Goal: Information Seeking & Learning: Check status

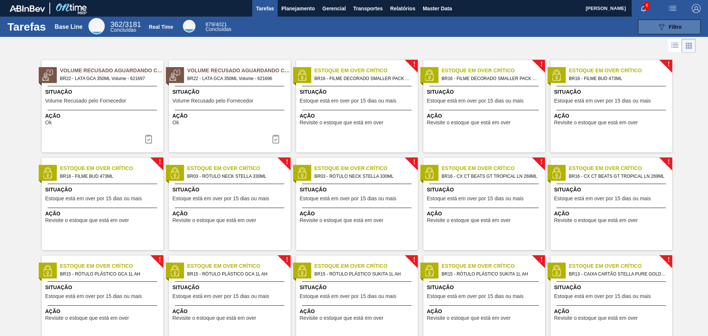
click at [673, 25] on span "Filtro" at bounding box center [675, 27] width 13 height 6
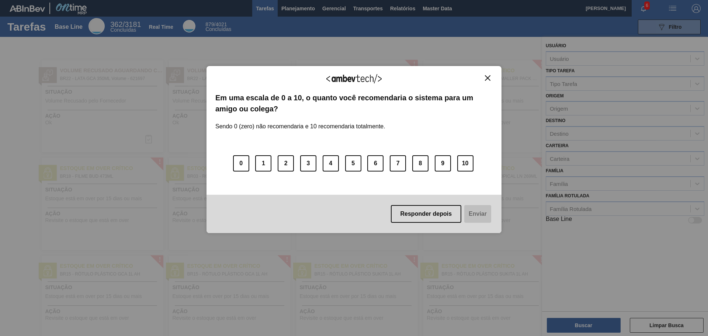
click at [303, 15] on div "Agradecemos seu feedback! Em uma escala de 0 a 10, o quanto você recomendaria o…" at bounding box center [353, 149] width 295 height 315
click at [296, 9] on div "Agradecemos seu feedback! Em uma escala de 0 a 10, o quanto você recomendaria o…" at bounding box center [353, 149] width 295 height 315
drag, startPoint x: 485, startPoint y: 78, endPoint x: 474, endPoint y: 77, distance: 11.5
click at [485, 78] on img "Close" at bounding box center [488, 78] width 6 height 6
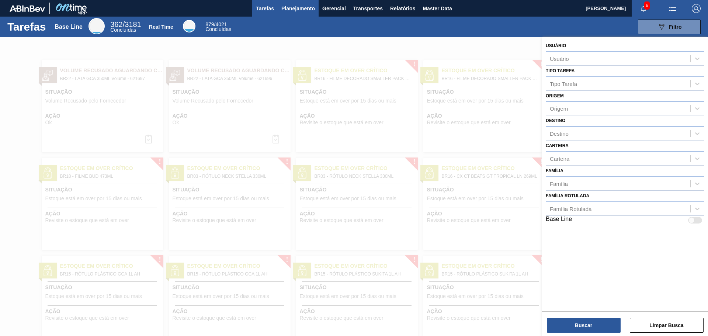
click at [292, 10] on span "Planejamento" at bounding box center [298, 8] width 34 height 9
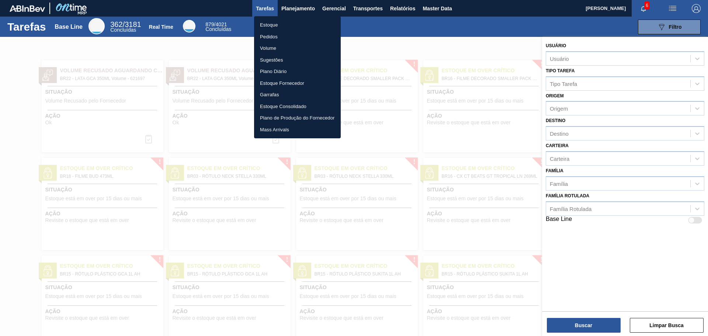
click at [279, 24] on li "Estoque" at bounding box center [297, 25] width 87 height 12
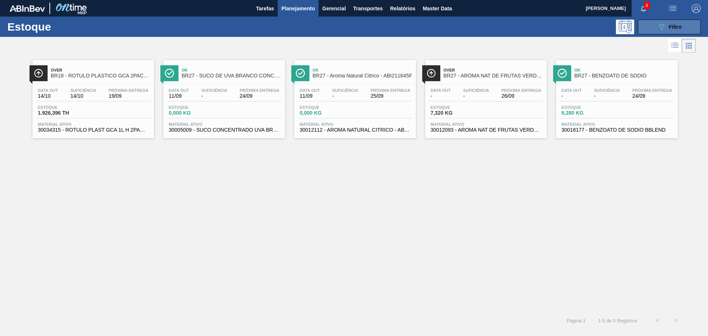
click at [669, 23] on div "089F7B8B-B2A5-4AFE-B5C0-19BA573D28AC Filtro" at bounding box center [669, 26] width 25 height 9
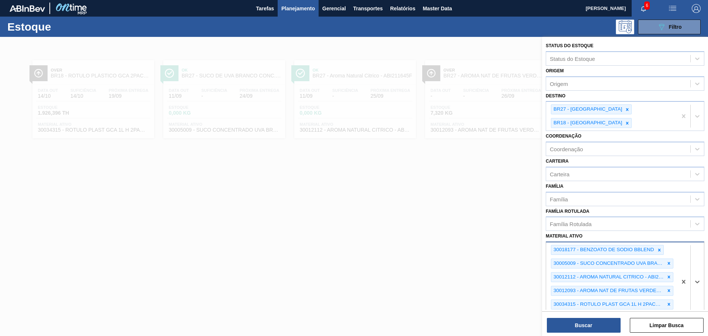
click at [570, 303] on div "30018177 - BENZOATO DE SODIO BBLEND 30005009 - SUCO CONCENTRADO UVA BRANCA 68B …" at bounding box center [611, 281] width 131 height 78
paste ativo "30003582"
type ativo "30003582"
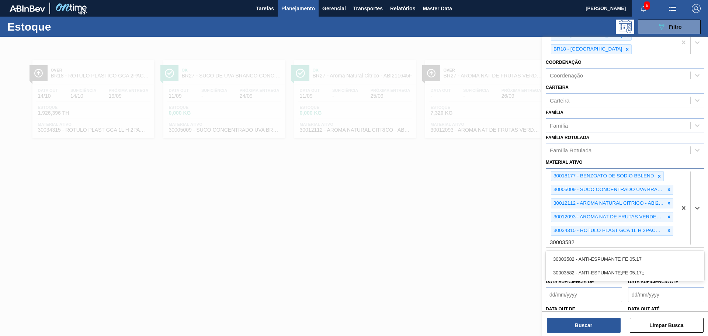
scroll to position [37, 0]
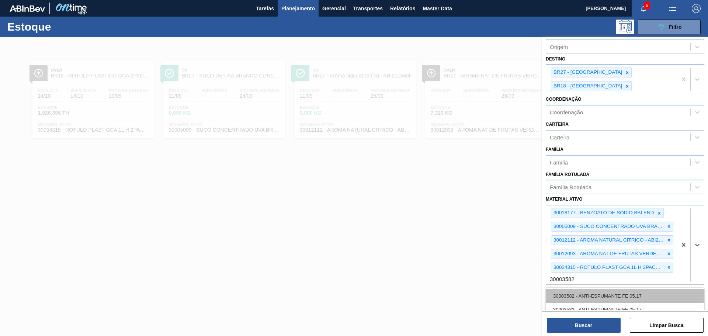
click at [576, 289] on div "30003582 - ANTI-ESPUMANTE FE 05.17" at bounding box center [624, 296] width 158 height 14
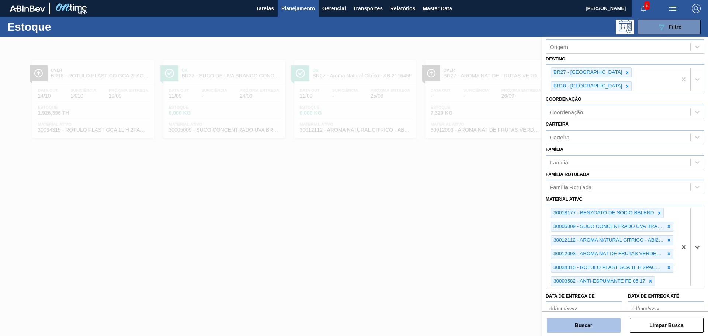
click at [609, 325] on button "Buscar" at bounding box center [584, 325] width 74 height 15
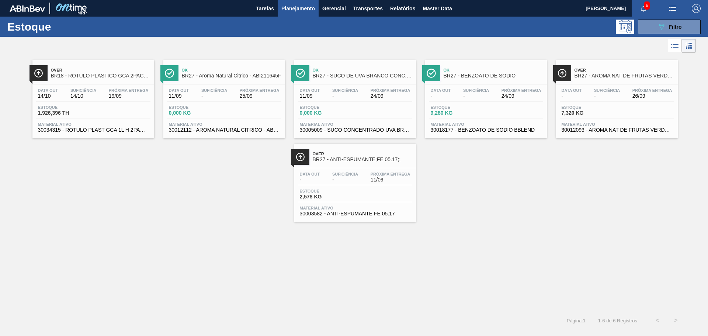
click at [369, 185] on div "Data out - Suficiência - Próxima Entrega 11/09 Estoque 2,578 KG Material ativo …" at bounding box center [355, 193] width 122 height 50
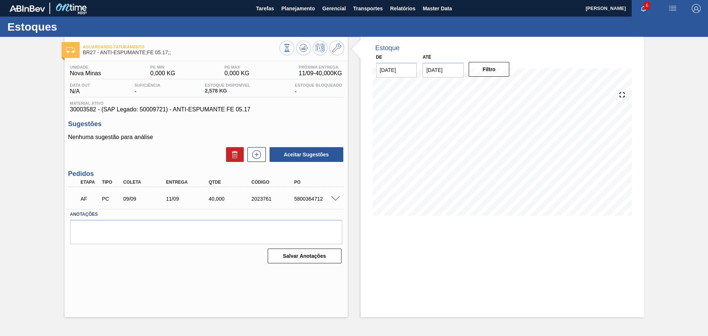
click at [304, 201] on div "5800364712" at bounding box center [316, 199] width 48 height 6
copy div "5800364712"
click at [696, 10] on img "button" at bounding box center [695, 8] width 9 height 9
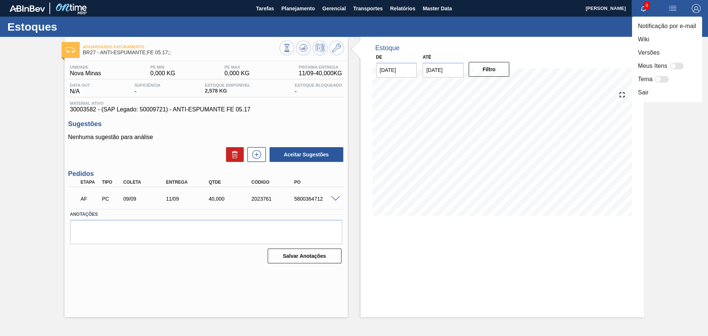
click at [301, 9] on div at bounding box center [354, 168] width 708 height 336
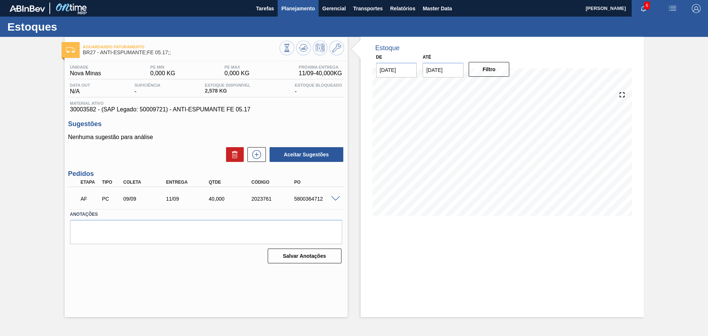
click at [295, 10] on span "Planejamento" at bounding box center [298, 8] width 34 height 9
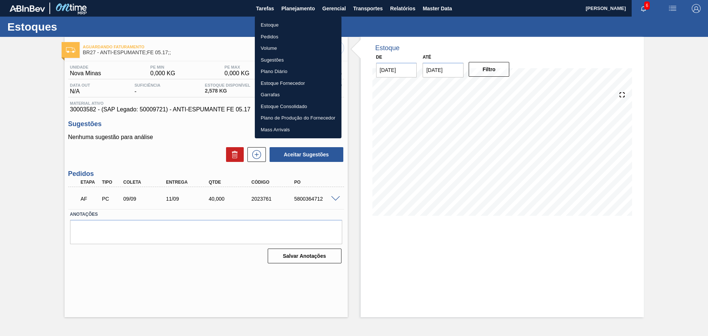
click at [272, 28] on li "Estoque" at bounding box center [298, 25] width 87 height 12
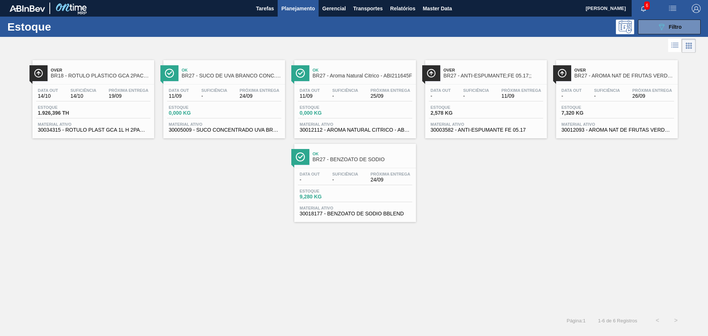
click at [692, 48] on icon at bounding box center [688, 45] width 9 height 9
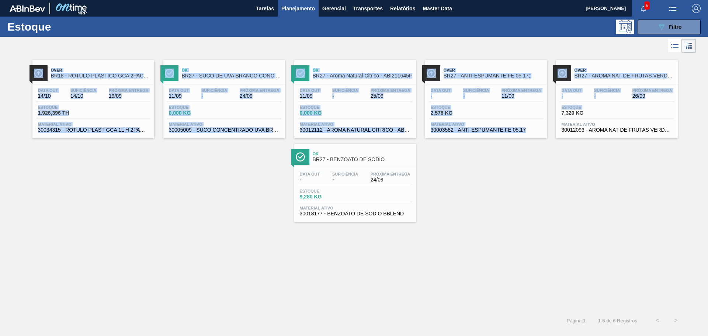
drag, startPoint x: 692, startPoint y: 48, endPoint x: 682, endPoint y: 109, distance: 62.3
click at [682, 109] on div "Estoque 089F7B8B-B2A5-4AFE-B5C0-19BA573D28AC Filtro Status do Estoque Status do…" at bounding box center [354, 173] width 708 height 313
click at [665, 32] on button "089F7B8B-B2A5-4AFE-B5C0-19BA573D28AC Filtro" at bounding box center [669, 27] width 63 height 15
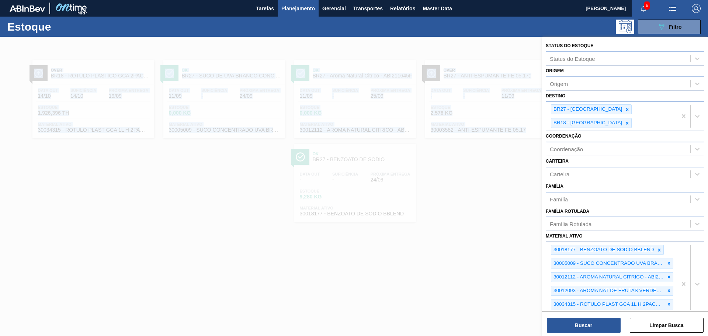
click at [663, 308] on div "30018177 - BENZOATO DE SODIO BBLEND 30005009 - SUCO CONCENTRADO UVA BRANCA 68B …" at bounding box center [611, 283] width 131 height 83
paste ativo "30008438"
type ativo "30008438"
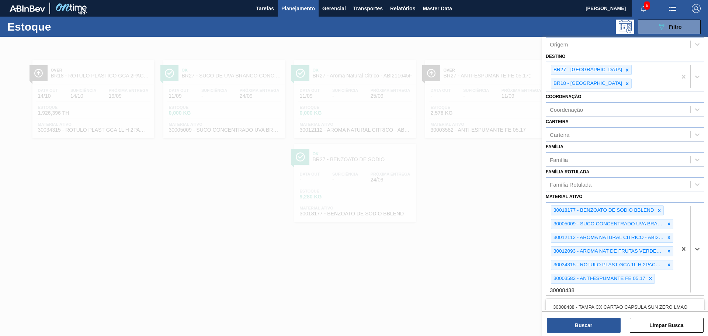
scroll to position [83, 0]
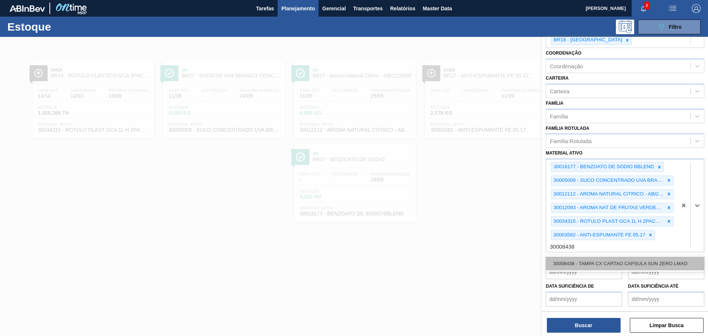
click at [597, 257] on div "30008438 - TAMPA CX CARTAO CAPSULA SUN ZERO LMAO" at bounding box center [624, 264] width 158 height 14
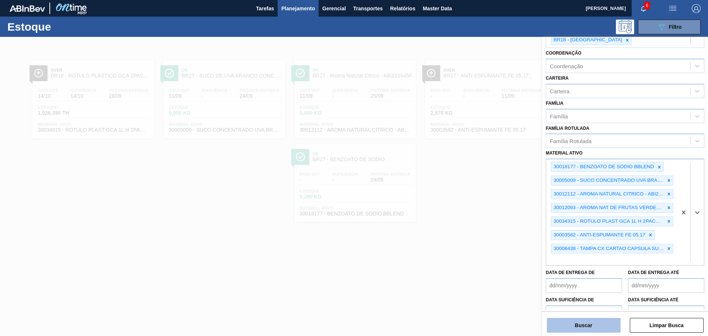
click at [592, 323] on button "Buscar" at bounding box center [584, 325] width 74 height 15
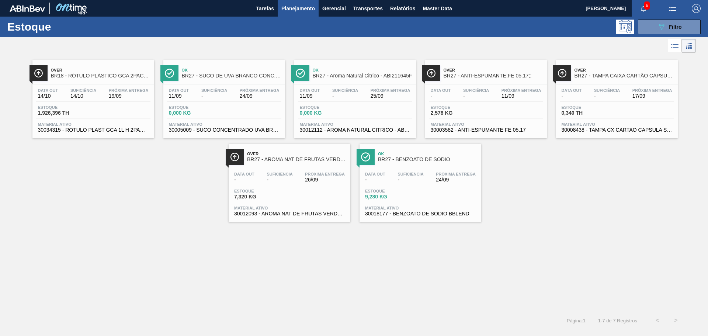
click at [406, 195] on span "9,280 KG" at bounding box center [391, 197] width 52 height 6
click at [600, 101] on div "Data out - Suficiência - Próxima Entrega 17/09 Estoque 0,340 TH Material ativo …" at bounding box center [617, 109] width 122 height 50
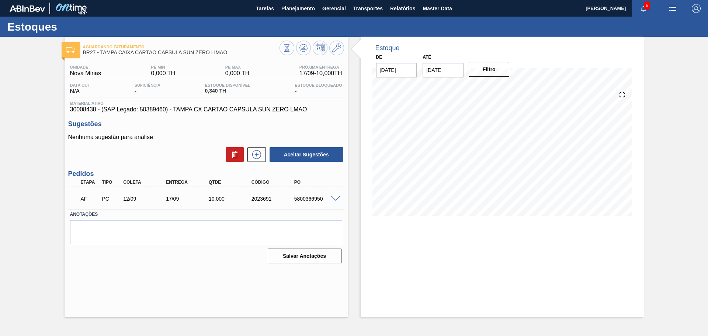
click at [306, 196] on div "5800366950" at bounding box center [316, 199] width 48 height 6
copy div "5800366950"
click at [303, 11] on span "Planejamento" at bounding box center [298, 8] width 34 height 9
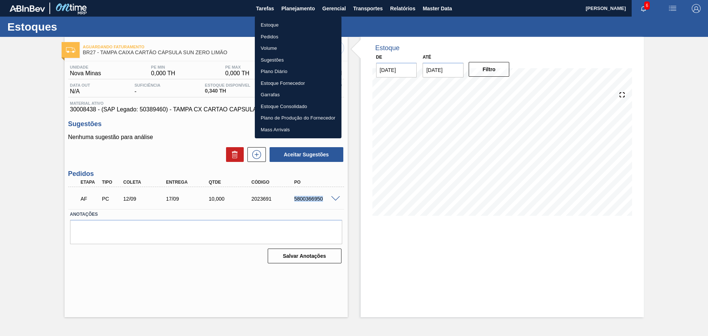
click at [276, 25] on li "Estoque" at bounding box center [298, 25] width 87 height 12
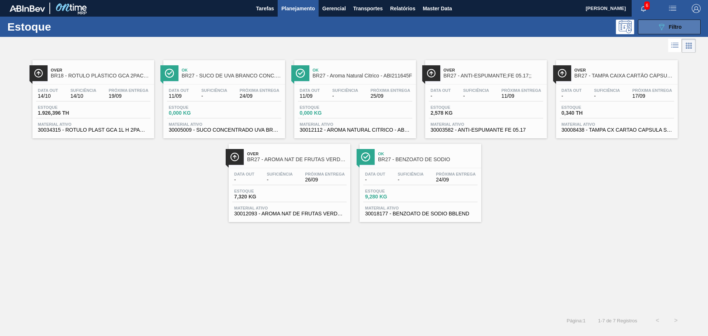
click at [664, 29] on icon "089F7B8B-B2A5-4AFE-B5C0-19BA573D28AC" at bounding box center [661, 26] width 9 height 9
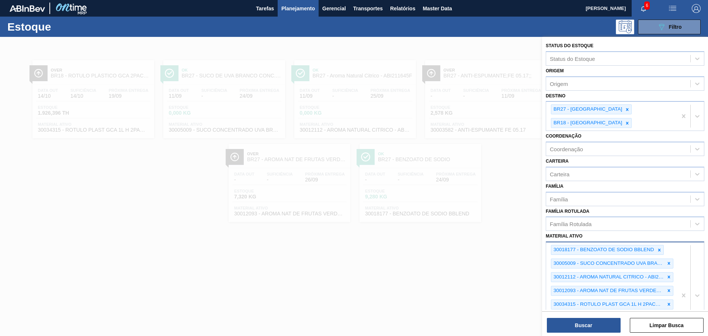
click at [661, 304] on div "30018177 - BENZOATO DE SODIO BBLEND 30005009 - SUCO CONCENTRADO UVA BRANCA 68B …" at bounding box center [624, 294] width 158 height 107
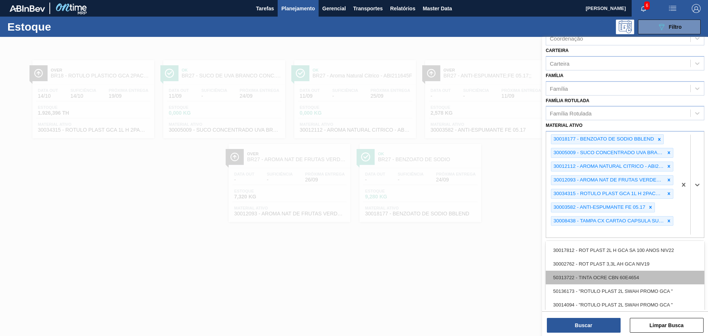
scroll to position [111, 0]
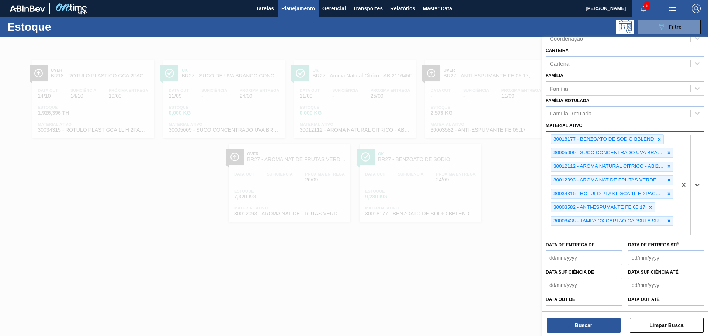
click at [683, 218] on div at bounding box center [690, 185] width 27 height 106
click at [577, 219] on div "30018177 - BENZOATO DE SODIO BBLEND 30005009 - SUCO CONCENTRADO UVA BRANCA 68B …" at bounding box center [611, 185] width 131 height 106
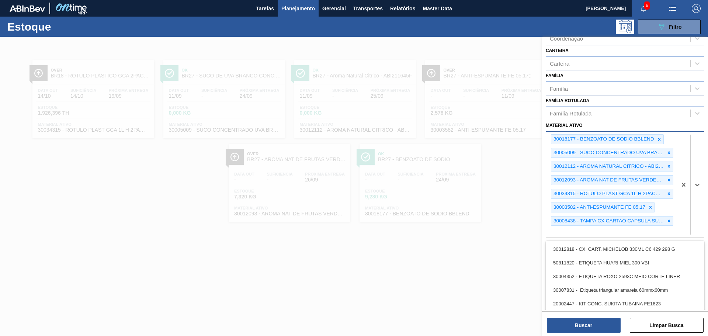
paste ativo "30006214"
type ativo "30006214"
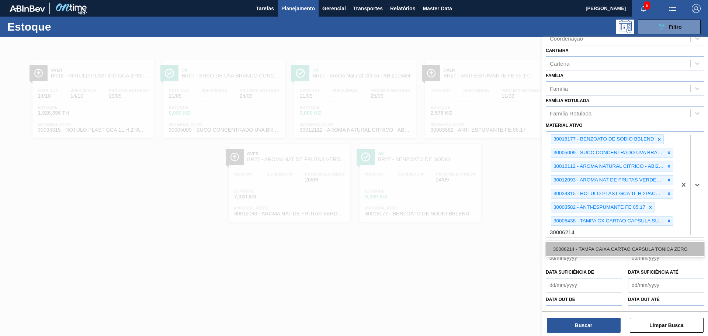
click at [581, 242] on div "30006214 - TAMPA CAIXA CARTAO CAPSULA TONICA ZERO" at bounding box center [624, 249] width 158 height 14
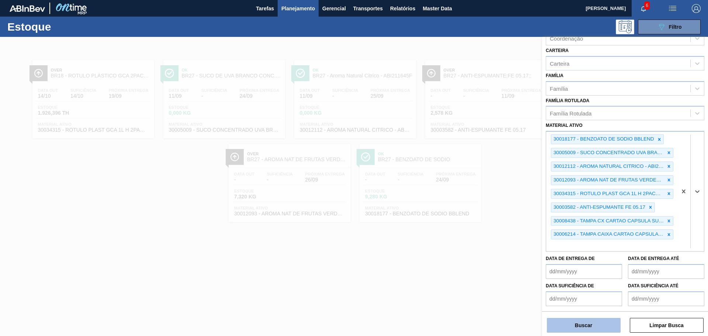
click at [599, 325] on button "Buscar" at bounding box center [584, 325] width 74 height 15
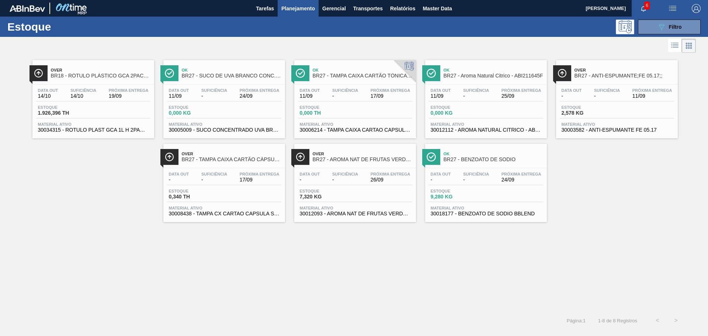
click at [379, 127] on span "30006214 - TAMPA CAIXA CARTAO CAPSULA TONICA ZERO" at bounding box center [355, 130] width 111 height 6
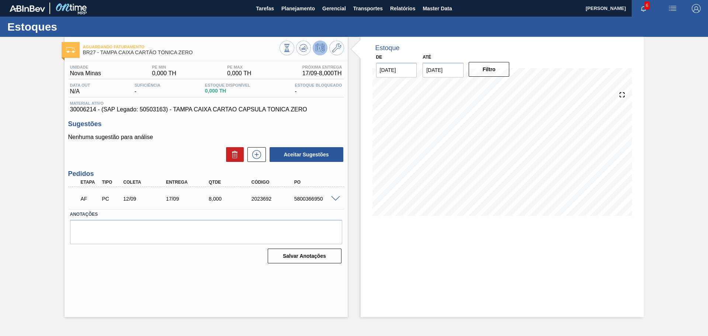
click at [313, 202] on div "AF PC 12/09 17/09 8,000 2023692 5800366950" at bounding box center [204, 198] width 256 height 15
copy div "5800366950"
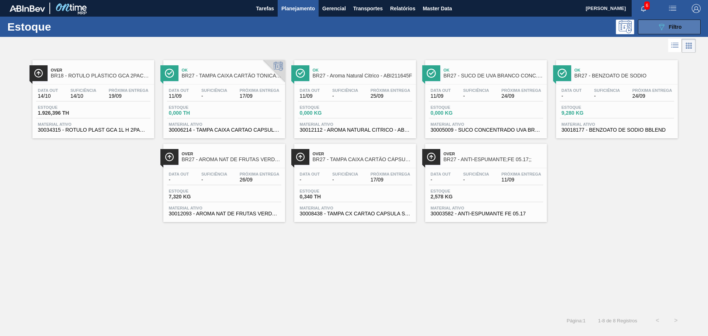
click at [659, 34] on button "089F7B8B-B2A5-4AFE-B5C0-19BA573D28AC Filtro" at bounding box center [669, 27] width 63 height 15
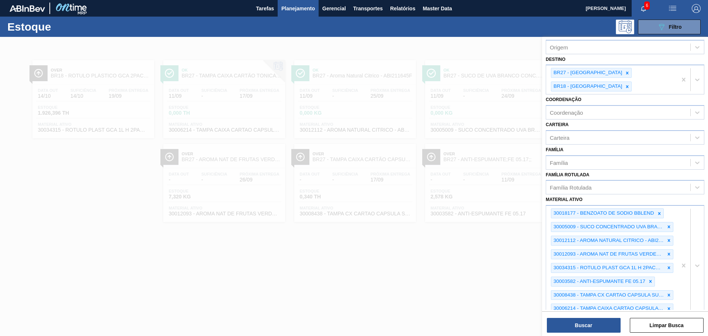
scroll to position [124, 0]
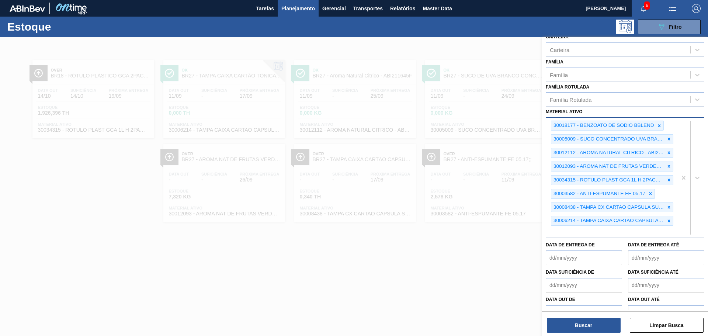
click at [680, 206] on div at bounding box center [690, 177] width 27 height 119
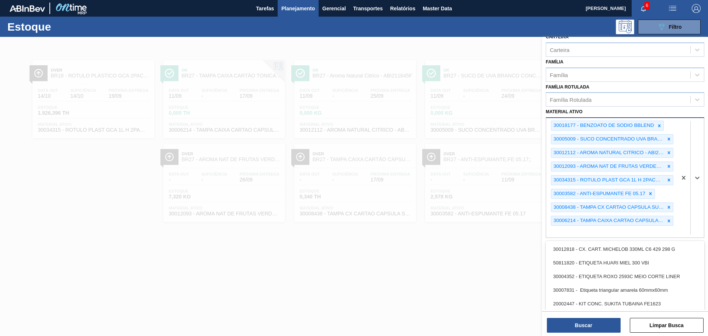
paste ativo "30029163"
type ativo "30029163"
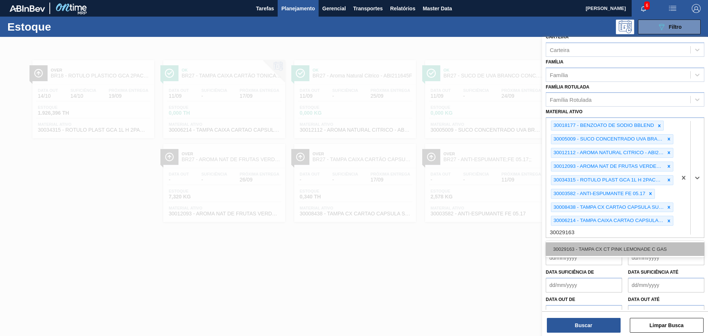
click at [588, 242] on div "30029163 - TAMPA CX CT PINK LEMONADE C GAS" at bounding box center [624, 249] width 158 height 14
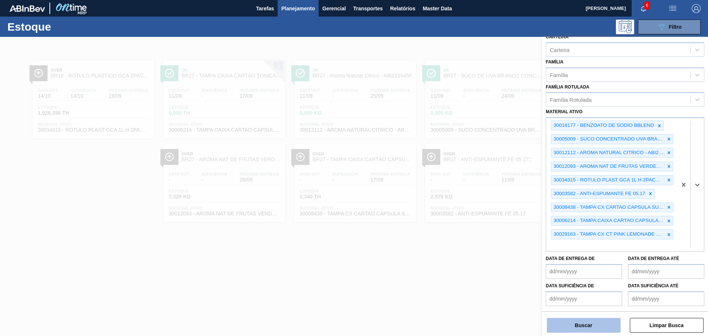
click at [604, 326] on button "Buscar" at bounding box center [584, 325] width 74 height 15
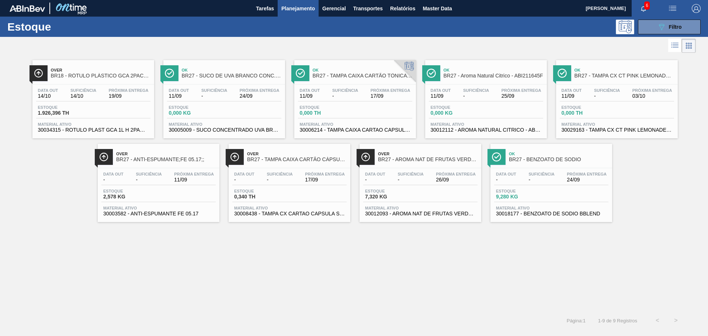
click at [374, 105] on div "Estoque 0,000 TH" at bounding box center [355, 111] width 114 height 13
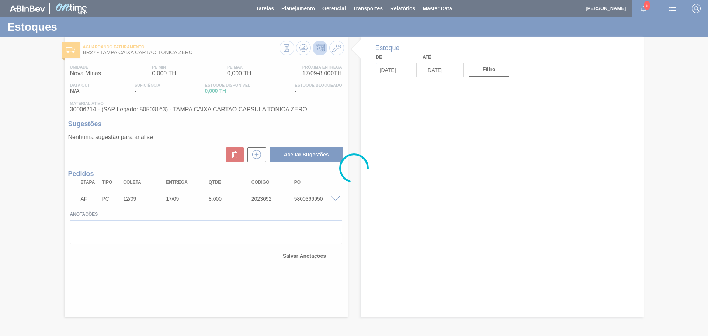
click at [307, 200] on div at bounding box center [354, 168] width 708 height 336
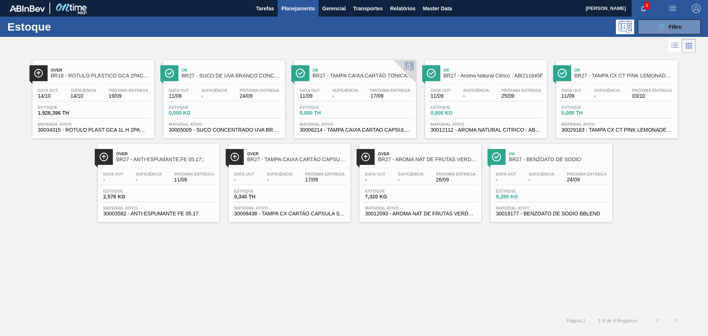
click at [606, 74] on span "BR27 - TAMPA CX CT PINK LEMONADE C GAS" at bounding box center [624, 76] width 100 height 6
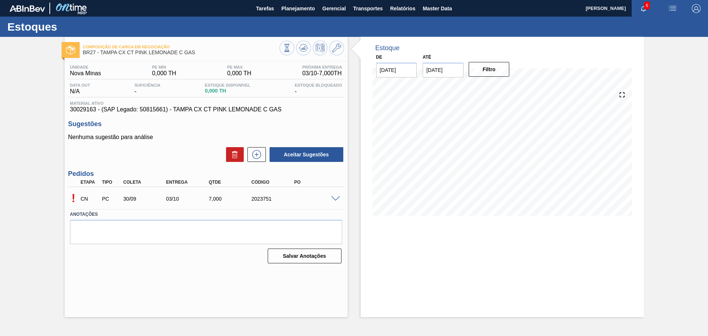
click at [336, 199] on span at bounding box center [335, 199] width 9 height 6
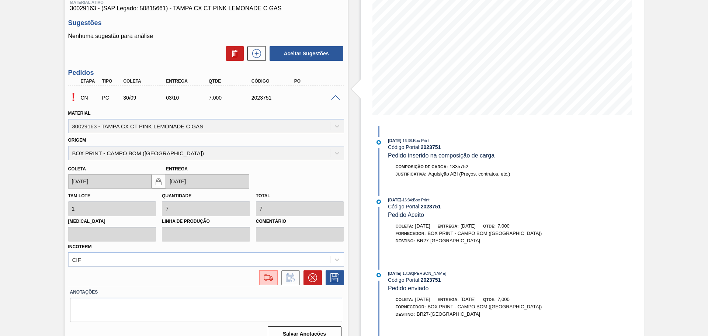
scroll to position [111, 0]
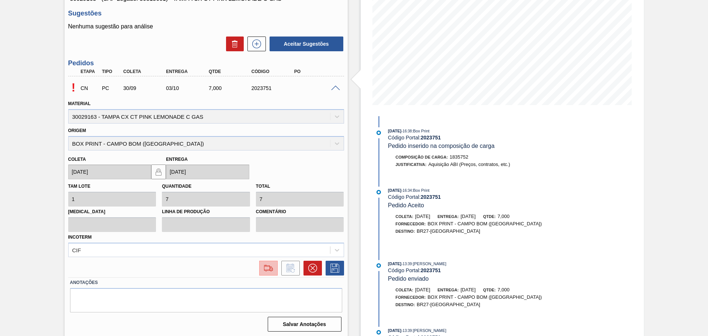
click at [268, 270] on img at bounding box center [268, 268] width 12 height 9
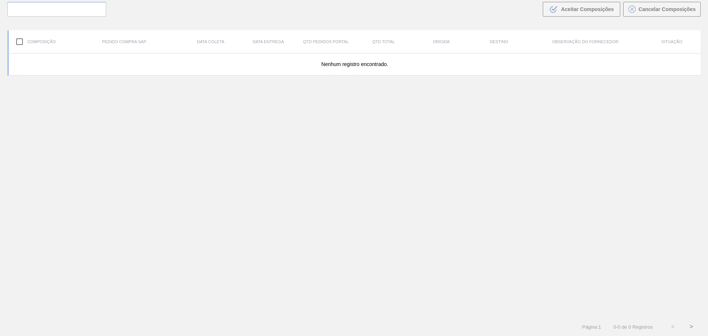
scroll to position [53, 0]
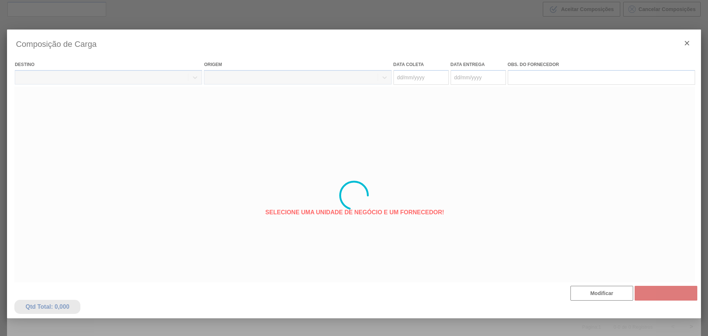
type coleta "[DATE]"
type entrega "[DATE]"
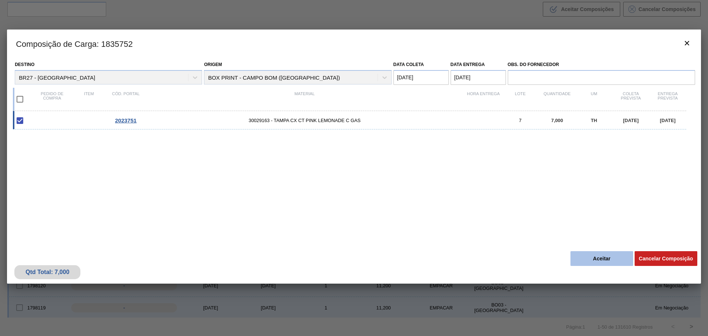
click at [611, 258] on button "Aceitar" at bounding box center [601, 258] width 63 height 15
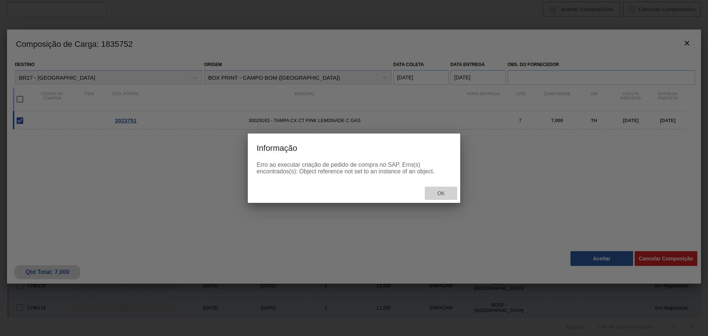
click at [439, 191] on span "Ok" at bounding box center [440, 193] width 19 height 6
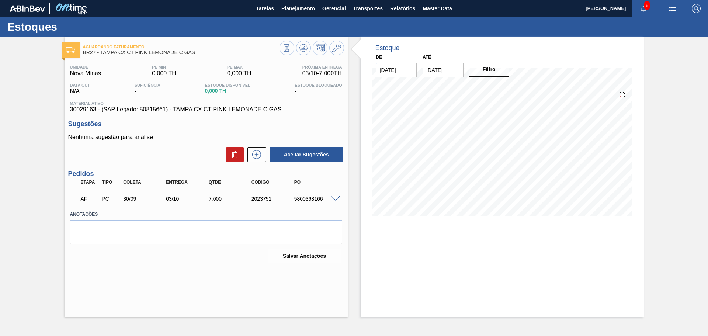
click at [306, 198] on div "5800368166" at bounding box center [316, 199] width 48 height 6
copy div "5800368166"
click at [299, 198] on div "5800368166" at bounding box center [316, 199] width 48 height 6
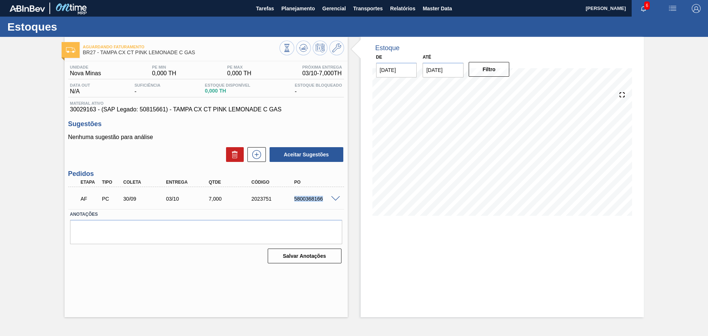
copy div "5800368166"
click at [307, 11] on span "Planejamento" at bounding box center [298, 8] width 34 height 9
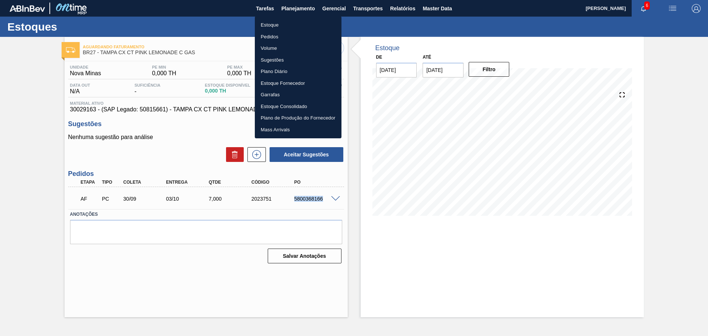
click at [273, 27] on li "Estoque" at bounding box center [298, 25] width 87 height 12
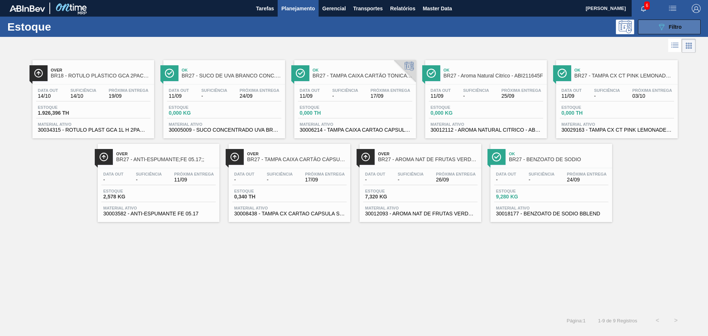
click at [672, 29] on span "Filtro" at bounding box center [675, 27] width 13 height 6
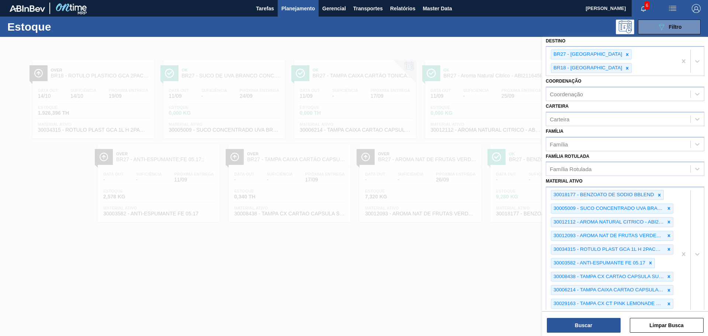
scroll to position [138, 0]
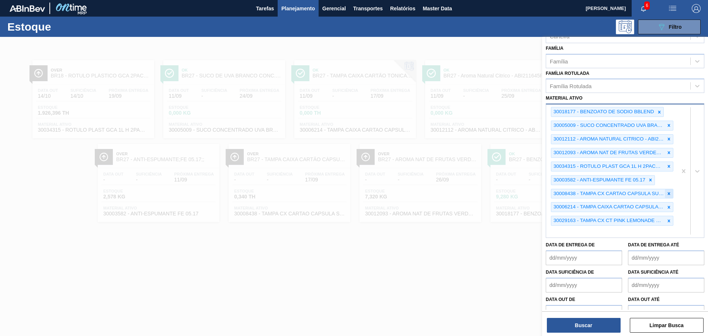
click at [667, 192] on icon at bounding box center [668, 193] width 3 height 3
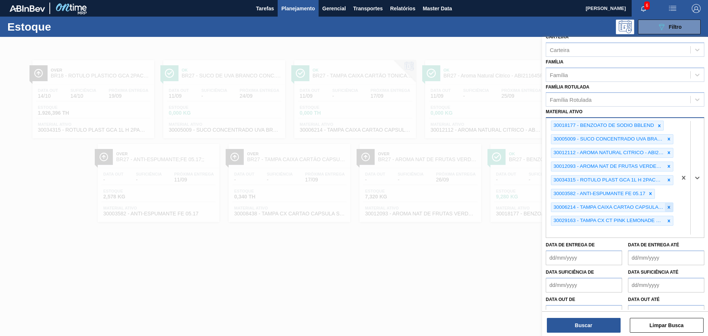
click at [664, 203] on div at bounding box center [668, 207] width 8 height 9
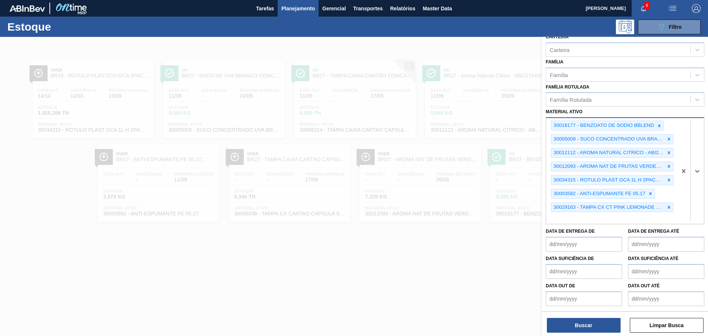
scroll to position [111, 0]
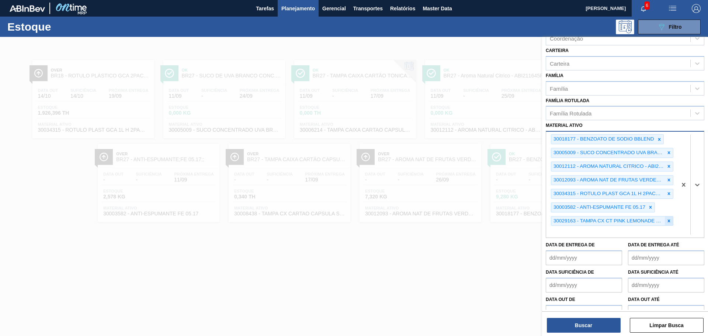
click at [666, 218] on icon at bounding box center [668, 220] width 5 height 5
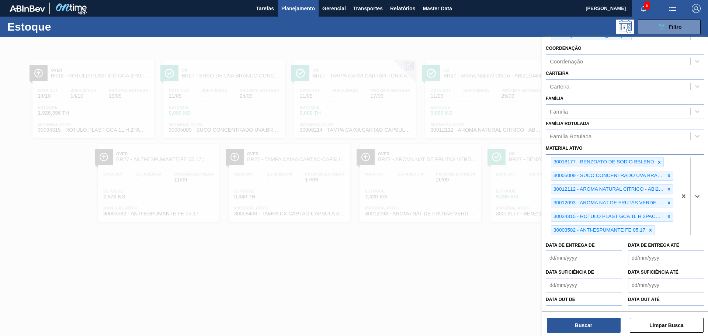
click at [670, 213] on div "option 30029163 - TAMPA CX CT PINK LEMONADE C GAS, deselected. Select is focuse…" at bounding box center [624, 196] width 158 height 84
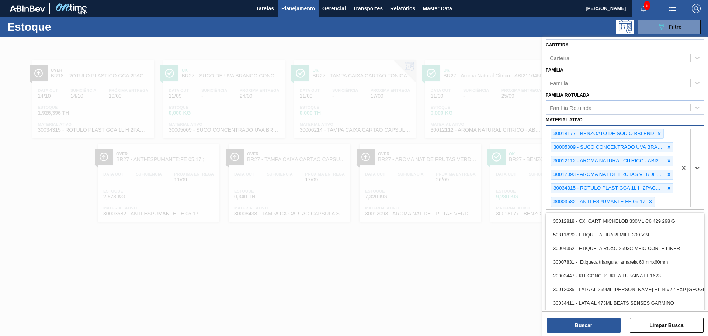
click at [683, 185] on div at bounding box center [690, 167] width 27 height 83
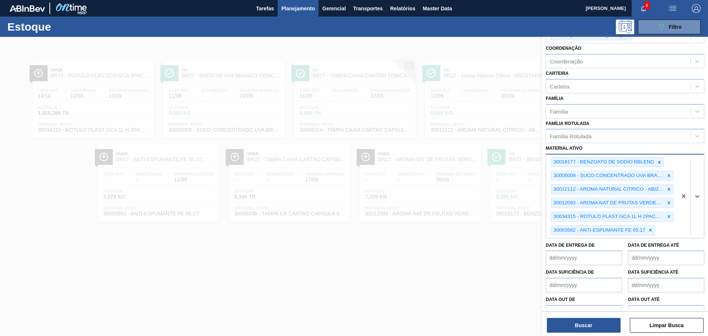
click at [668, 215] on div "option 30029163 - TAMPA CX CT PINK LEMONADE C GAS, deselected. Select is focuse…" at bounding box center [624, 196] width 158 height 84
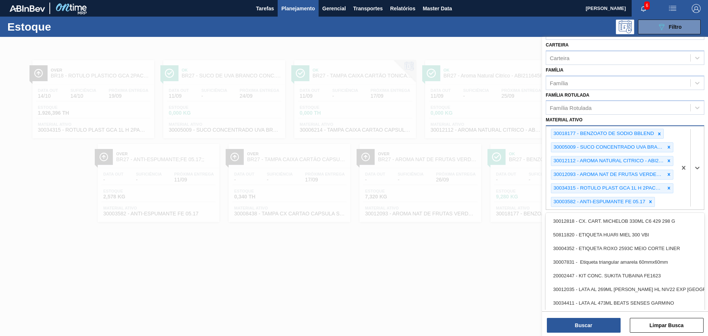
click at [672, 190] on div "30018177 - BENZOATO DE SODIO BBLEND 30005009 - SUCO CONCENTRADO UVA BRANCA 68B …" at bounding box center [611, 167] width 131 height 83
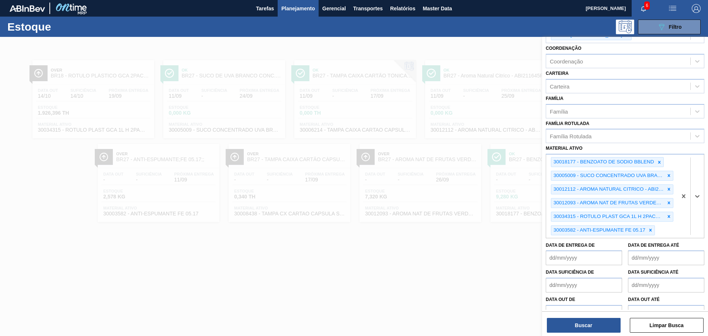
paste ativo "30009168"
type ativo "30009168"
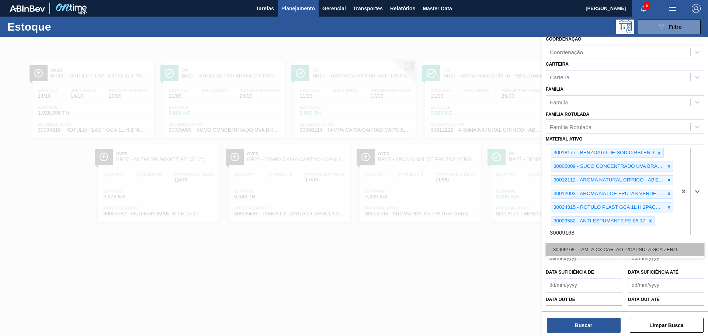
click at [596, 242] on div "30009168 - TAMPA CX CARTAO P/CAPSULA GCA ZERO" at bounding box center [624, 249] width 158 height 14
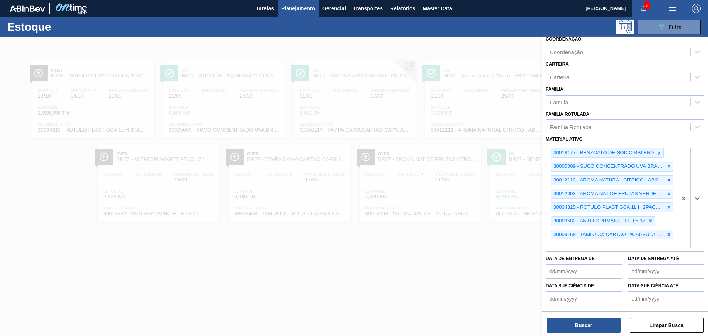
scroll to position [111, 0]
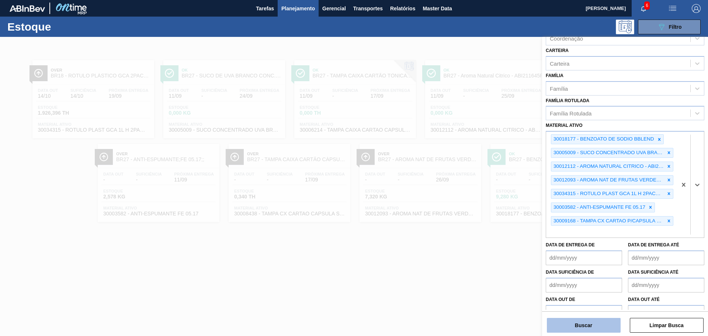
click at [590, 320] on button "Buscar" at bounding box center [584, 325] width 74 height 15
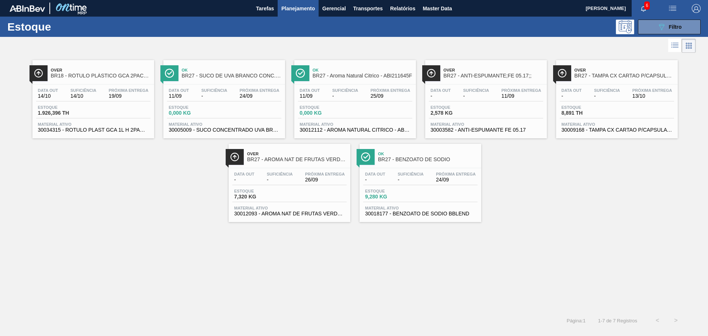
click at [612, 87] on div "Data out - Suficiência - Próxima Entrega 13/10 Estoque 8,891 TH Material ativo …" at bounding box center [617, 109] width 122 height 50
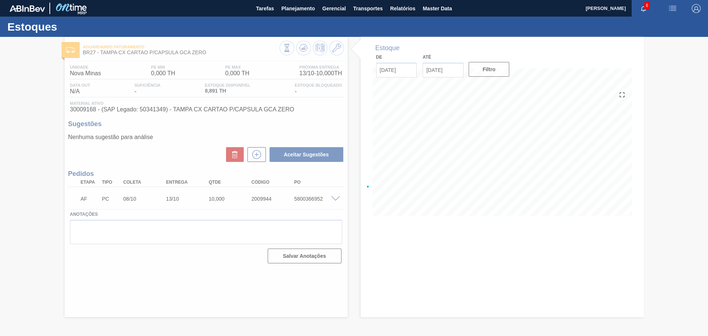
click at [308, 199] on div at bounding box center [354, 186] width 708 height 299
click at [316, 221] on div at bounding box center [354, 186] width 708 height 299
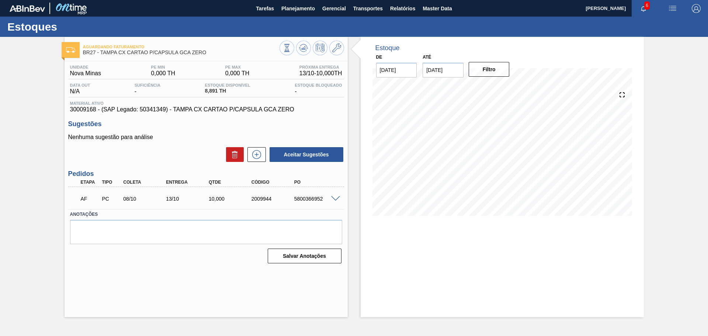
click at [309, 199] on div "5800366952" at bounding box center [316, 199] width 48 height 6
copy div "5800366952"
click at [290, 7] on span "Planejamento" at bounding box center [298, 8] width 34 height 9
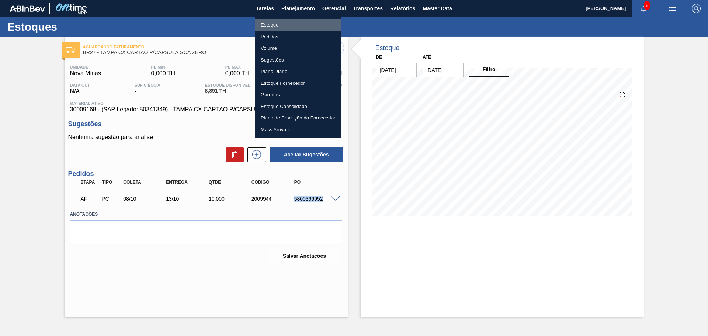
click at [275, 24] on li "Estoque" at bounding box center [298, 25] width 87 height 12
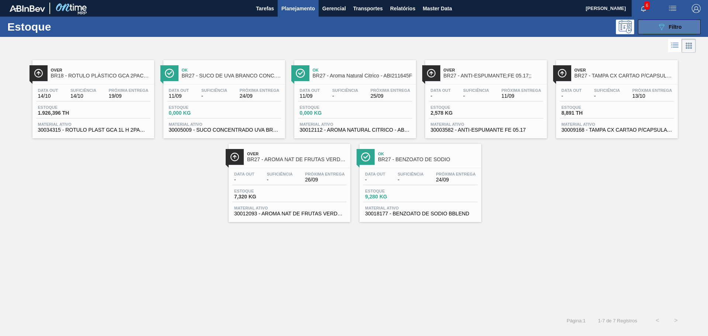
click at [670, 28] on span "Filtro" at bounding box center [675, 27] width 13 height 6
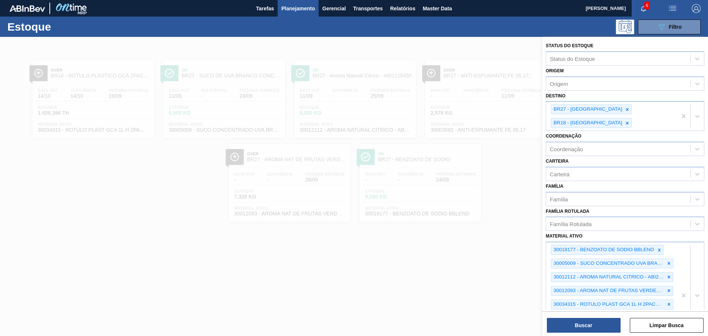
scroll to position [111, 0]
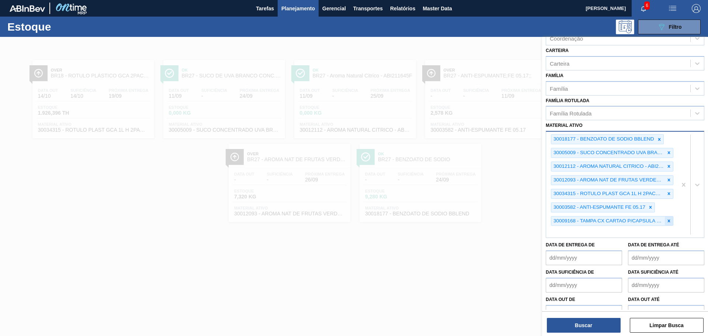
click at [668, 219] on icon at bounding box center [668, 220] width 3 height 3
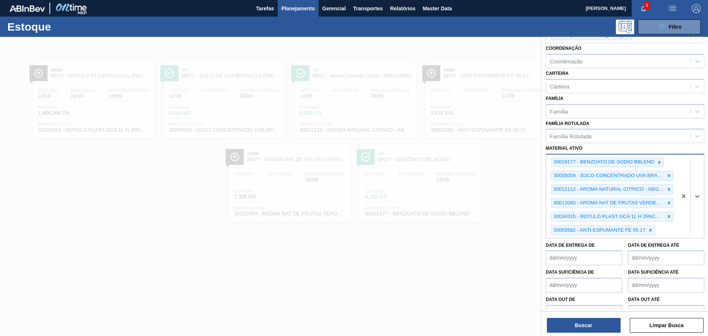
paste ativo "30033603 30017498 30029421"
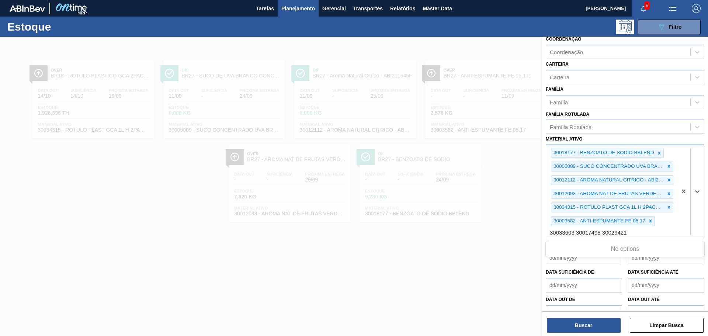
click at [576, 229] on ativo "30033603 30017498 30029421" at bounding box center [588, 232] width 78 height 6
type ativo "30033603 30017498 30029421"
click at [631, 219] on div "30018177 - BENZOATO DE SODIO BBLEND 30005009 - SUCO CONCENTRADO UVA BRANCA 68B …" at bounding box center [611, 191] width 131 height 92
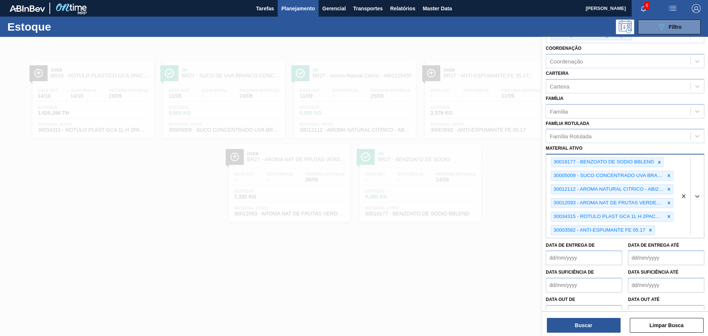
paste ativo "30033603 30017498 30029421"
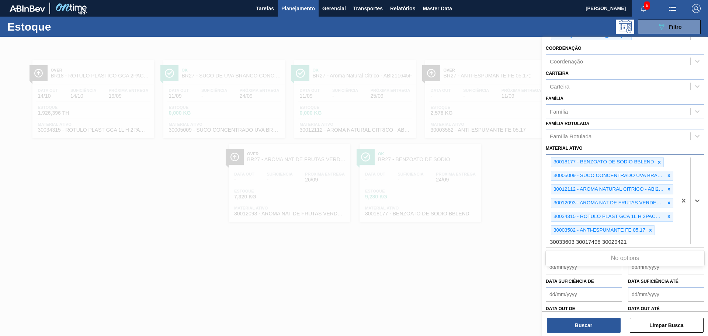
scroll to position [97, 0]
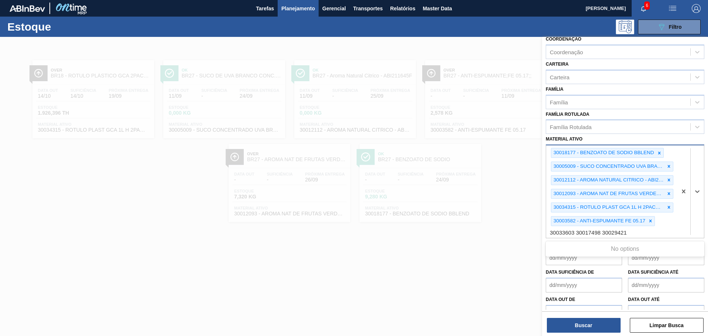
drag, startPoint x: 593, startPoint y: 219, endPoint x: 648, endPoint y: 217, distance: 54.9
click at [647, 219] on div "30018177 - BENZOATO DE SODIO BBLEND 30005009 - SUCO CONCENTRADO UVA BRANCA 68B …" at bounding box center [611, 191] width 131 height 92
type ativo "30033603"
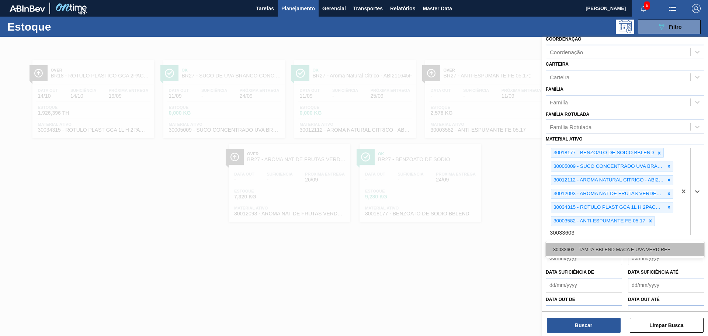
click at [631, 242] on div "30033603 - TAMPA BBLEND MACA E UVA VERD REF" at bounding box center [624, 249] width 158 height 14
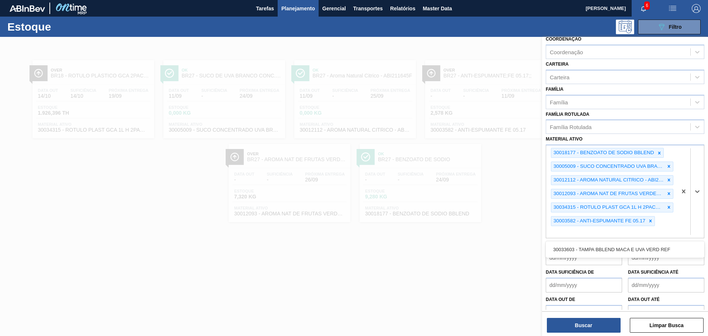
scroll to position [111, 0]
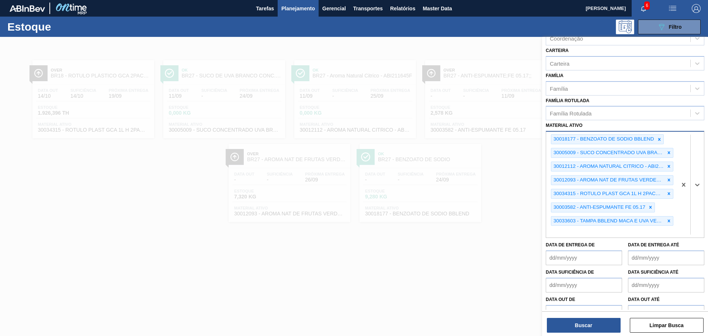
paste ativo "30033603 30017498 30029421"
drag, startPoint x: 575, startPoint y: 217, endPoint x: 479, endPoint y: 217, distance: 95.8
click at [542, 217] on div "Status do Estoque Status do Estoque Origem Origem Destino BR27 - [GEOGRAPHIC_DA…" at bounding box center [625, 205] width 166 height 336
type ativo "30017498 30029421"
drag, startPoint x: 603, startPoint y: 219, endPoint x: 577, endPoint y: 219, distance: 25.4
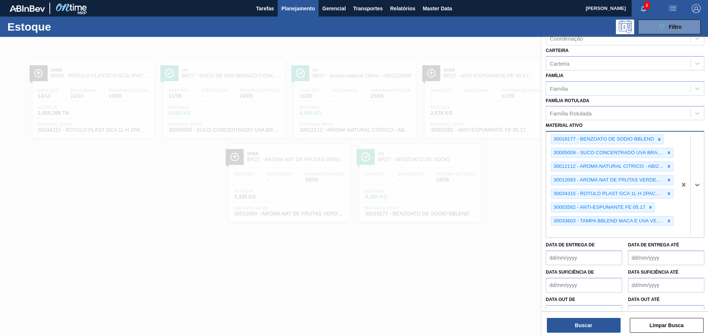
click at [577, 219] on div "30018177 - BENZOATO DE SODIO BBLEND 30005009 - SUCO CONCENTRADO UVA BRANCA 68B …" at bounding box center [611, 185] width 131 height 106
paste ativo "30033603 30017498 30029421"
type ativo "30033603 30017498 30029421"
drag, startPoint x: 628, startPoint y: 216, endPoint x: 590, endPoint y: 218, distance: 38.4
click at [590, 218] on div "30018177 - BENZOATO DE SODIO BBLEND 30005009 - SUCO CONCENTRADO UVA BRANCA 68B …" at bounding box center [611, 185] width 131 height 106
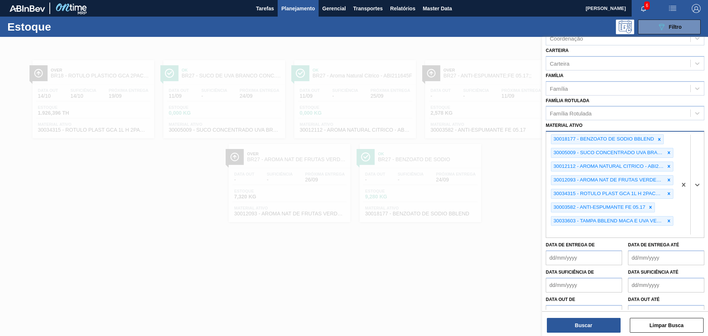
paste ativo "30033603 30017498 30029421"
drag, startPoint x: 576, startPoint y: 216, endPoint x: 628, endPoint y: 216, distance: 52.0
click at [628, 216] on div "30018177 - BENZOATO DE SODIO BBLEND 30005009 - SUCO CONCENTRADO UVA BRANCA 68B …" at bounding box center [611, 185] width 131 height 106
click at [576, 229] on ativo "30033603 30017498 30029421" at bounding box center [588, 232] width 78 height 6
drag, startPoint x: 601, startPoint y: 216, endPoint x: 652, endPoint y: 216, distance: 51.2
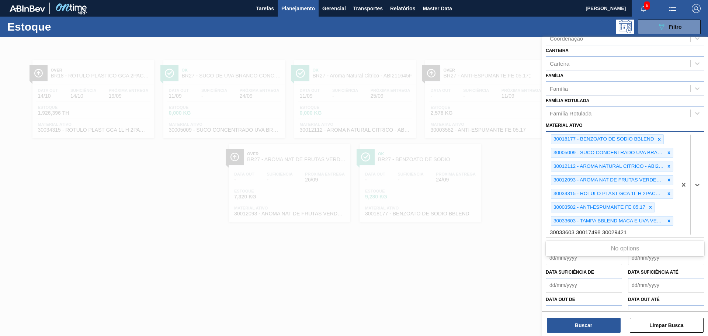
click at [652, 216] on div "30018177 - BENZOATO DE SODIO BBLEND 30005009 - SUCO CONCENTRADO UVA BRANCA 68B …" at bounding box center [611, 185] width 131 height 106
drag, startPoint x: 576, startPoint y: 217, endPoint x: 501, endPoint y: 218, distance: 74.4
click at [542, 219] on div "Status do Estoque Status do Estoque Origem Origem Destino BR27 - [GEOGRAPHIC_DA…" at bounding box center [625, 205] width 166 height 336
type ativo "30017498"
click at [575, 242] on div "30017498 - TAM CX CART CAP BBLEND MARACUJA E MANGA" at bounding box center [624, 249] width 158 height 14
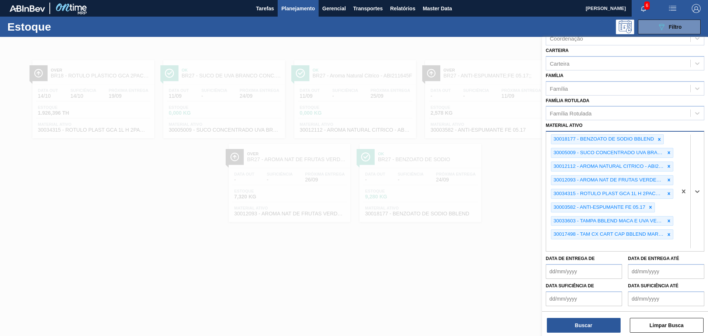
paste ativo "30017498 30029421"
drag, startPoint x: 565, startPoint y: 231, endPoint x: 519, endPoint y: 232, distance: 46.1
click at [542, 231] on div "Status do Estoque Status do Estoque Origem Origem Destino BR27 - [GEOGRAPHIC_DA…" at bounding box center [625, 205] width 166 height 336
type ativo "30029421"
click at [580, 256] on div "30029421 - TAM CX CAR PINK GAS CAP" at bounding box center [624, 263] width 158 height 14
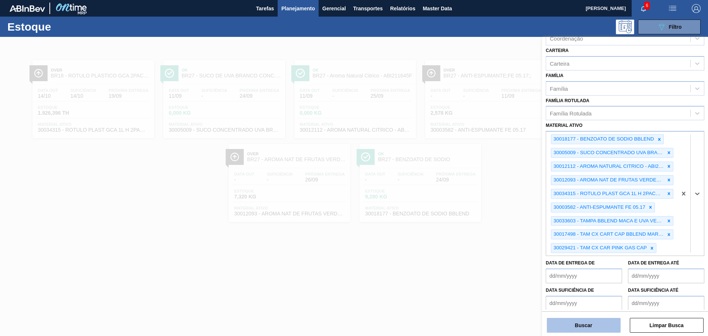
click at [594, 328] on button "Buscar" at bounding box center [584, 325] width 74 height 15
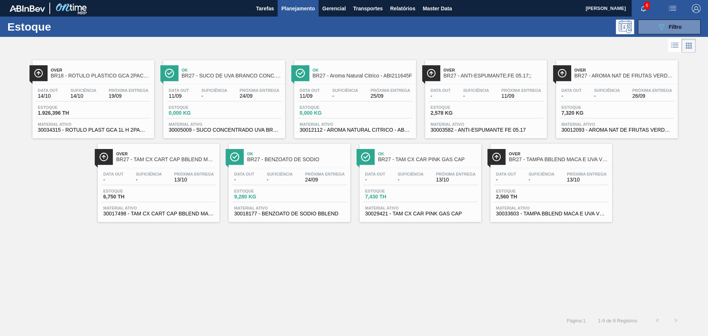
click at [552, 211] on span "30033603 - TAMPA BBLEND MACA E UVA VERD REF" at bounding box center [551, 214] width 111 height 6
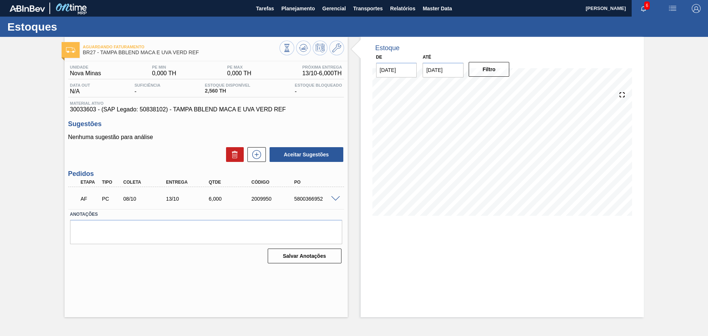
click at [294, 199] on div "5800366952" at bounding box center [316, 199] width 48 height 6
copy div "5800366952"
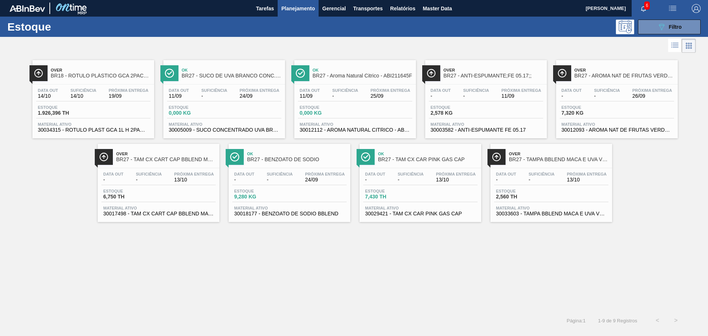
click at [152, 168] on div "Data out - Suficiência - Próxima Entrega 13/10 Estoque 6,750 TH Material ativo …" at bounding box center [159, 193] width 122 height 50
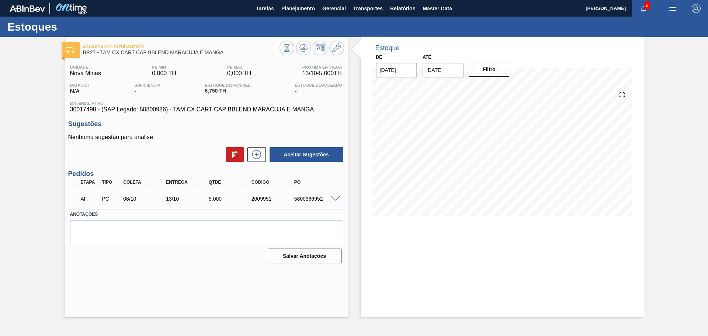
click at [301, 199] on div "5800366952" at bounding box center [316, 199] width 48 height 6
copy div "5800366952"
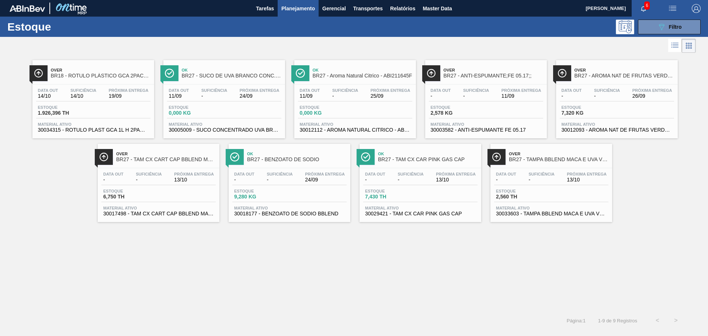
click at [430, 177] on div "Data out - Suficiência - Próxima Entrega 13/10" at bounding box center [420, 178] width 114 height 13
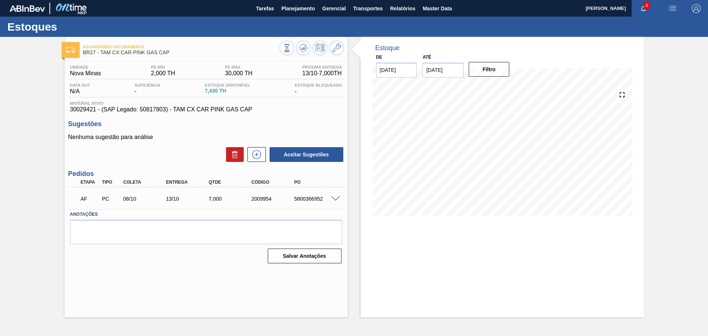
click at [308, 196] on div "5800366952" at bounding box center [316, 199] width 48 height 6
copy div "5800366952"
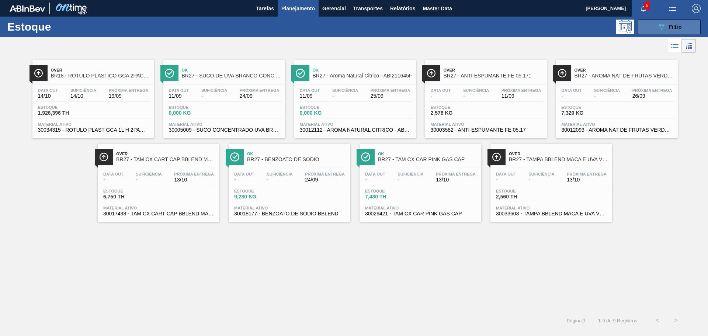
click at [653, 29] on button "089F7B8B-B2A5-4AFE-B5C0-19BA573D28AC Filtro" at bounding box center [669, 27] width 63 height 15
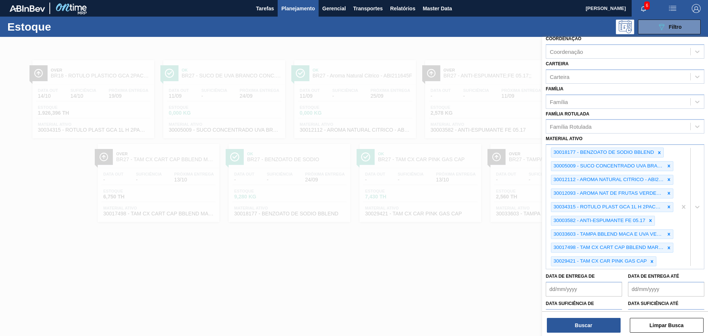
scroll to position [111, 0]
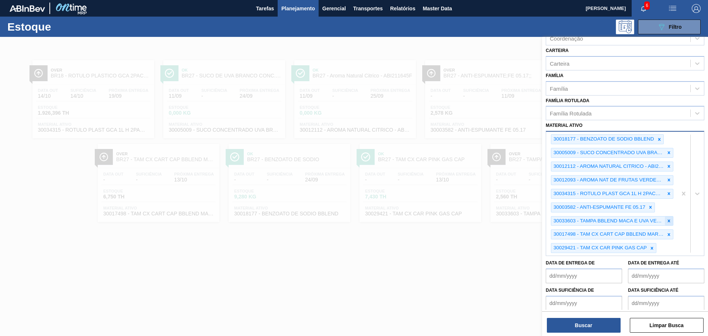
click at [667, 219] on icon at bounding box center [668, 220] width 3 height 3
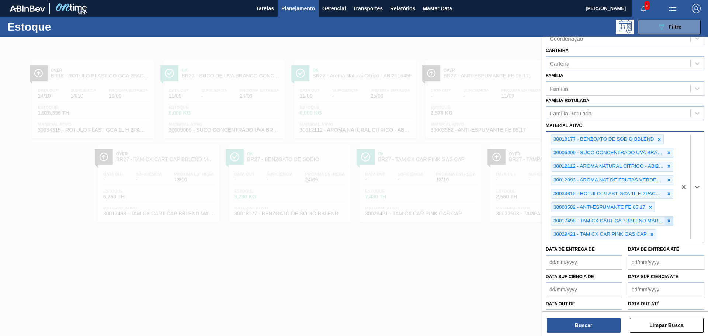
click at [667, 218] on icon at bounding box center [668, 220] width 5 height 5
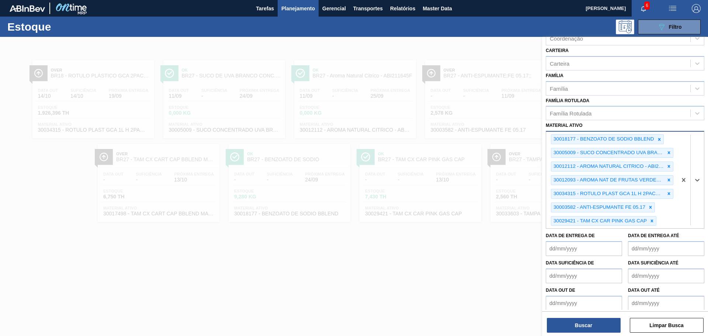
scroll to position [101, 0]
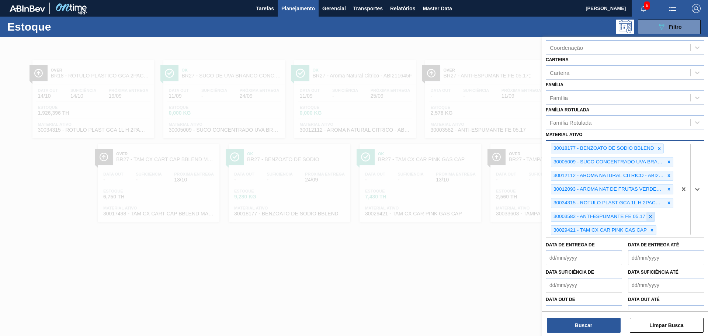
click at [653, 227] on icon at bounding box center [651, 229] width 5 height 5
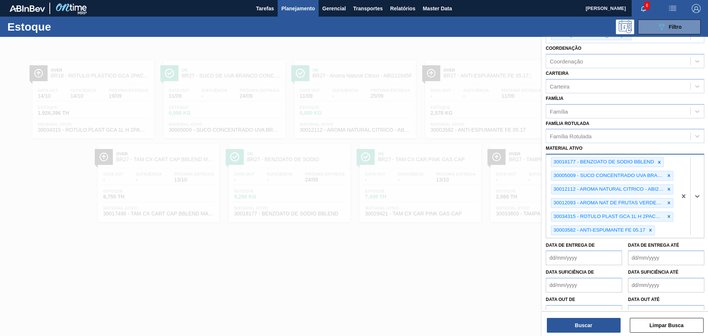
paste ativo "30035646"
type ativo "30035646"
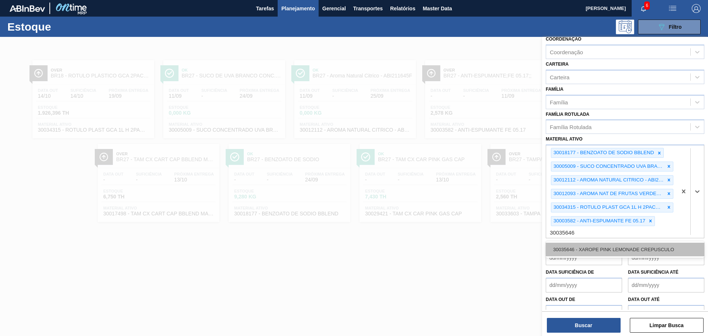
click at [616, 242] on div "30035646 - XAROPE PINK LEMONADE CREPUSCULO" at bounding box center [624, 249] width 158 height 14
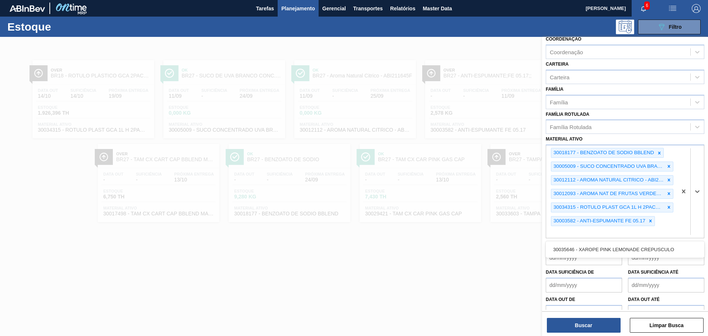
scroll to position [111, 0]
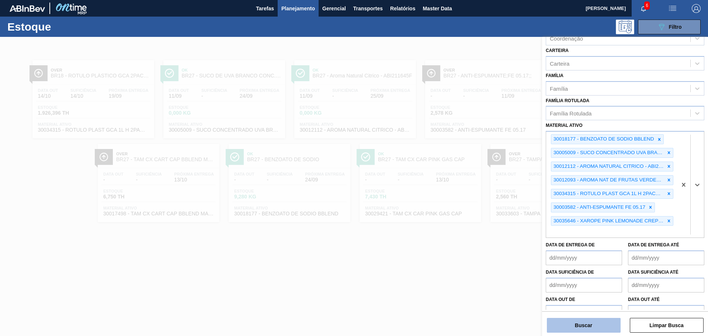
click at [582, 324] on button "Buscar" at bounding box center [584, 325] width 74 height 15
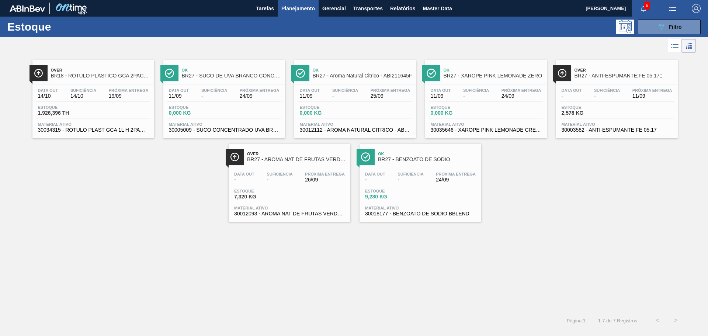
click at [473, 83] on div "Ok BR27 - XAROPE PINK LEMONADE ZERO Data out 11/09 Suficiência - Próxima Entreg…" at bounding box center [486, 99] width 122 height 78
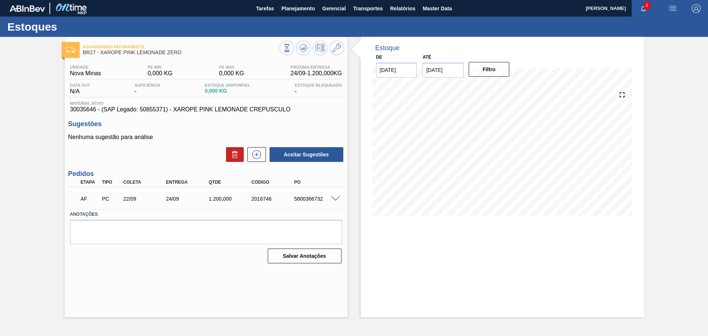
click at [303, 196] on div "5800366732" at bounding box center [316, 199] width 48 height 6
copy div "5800366732"
click at [307, 198] on div "5800366732" at bounding box center [316, 199] width 48 height 6
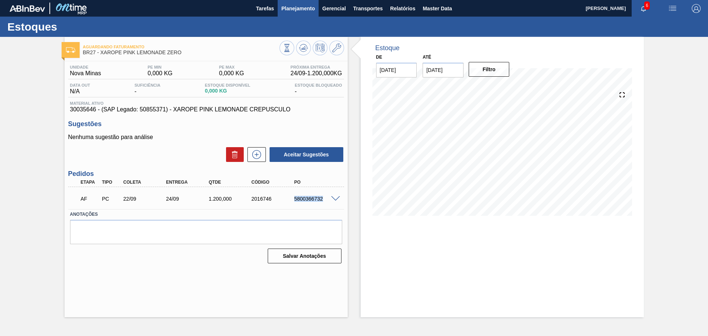
click at [297, 10] on span "Planejamento" at bounding box center [298, 8] width 34 height 9
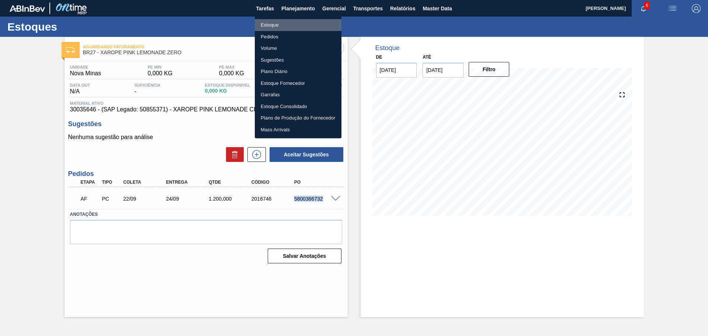
click at [275, 24] on li "Estoque" at bounding box center [298, 25] width 87 height 12
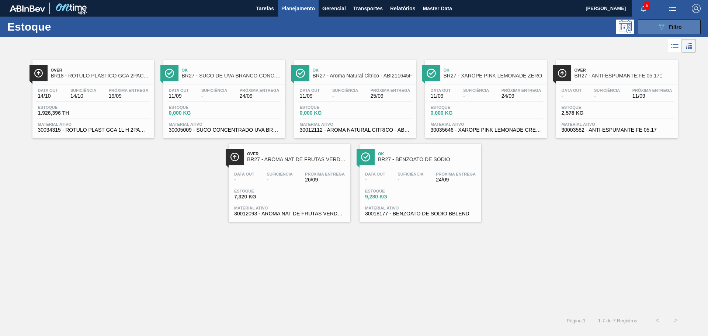
click at [662, 27] on icon "089F7B8B-B2A5-4AFE-B5C0-19BA573D28AC" at bounding box center [661, 26] width 9 height 9
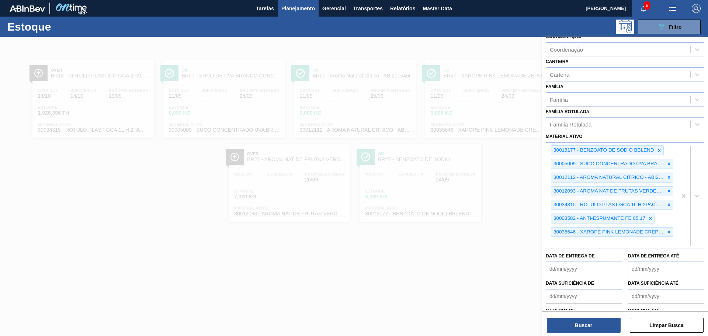
scroll to position [111, 0]
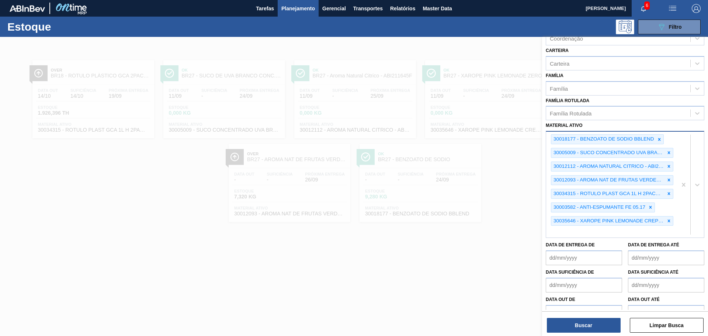
click at [623, 215] on div "30018177 - BENZOATO DE SODIO BBLEND 30005009 - SUCO CONCENTRADO UVA BRANCA 68B …" at bounding box center [611, 185] width 131 height 106
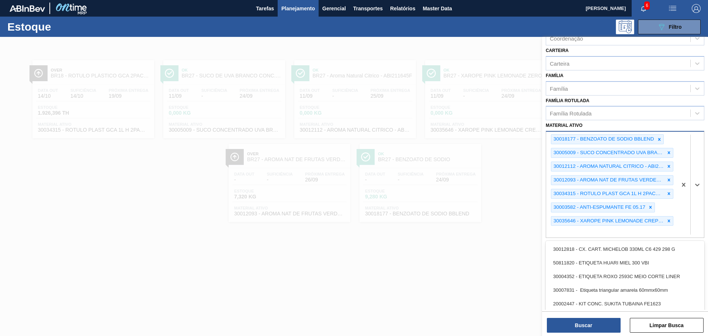
paste ativo "30011860"
type ativo "30011860"
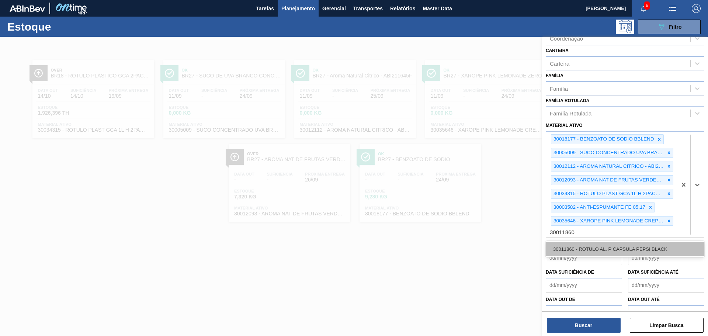
click at [581, 242] on div "30011860 - ROTULO AL. P CAPSULA PEPSI BLACK" at bounding box center [624, 249] width 158 height 14
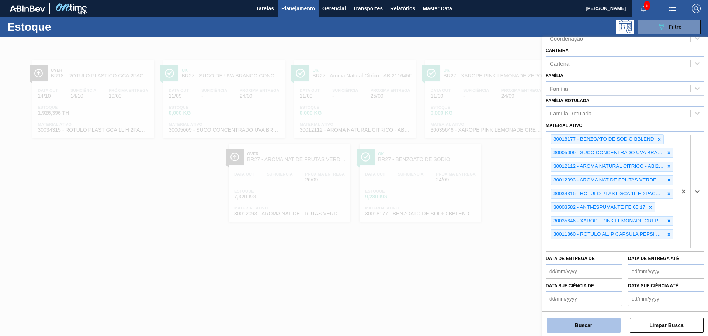
click at [586, 325] on button "Buscar" at bounding box center [584, 325] width 74 height 15
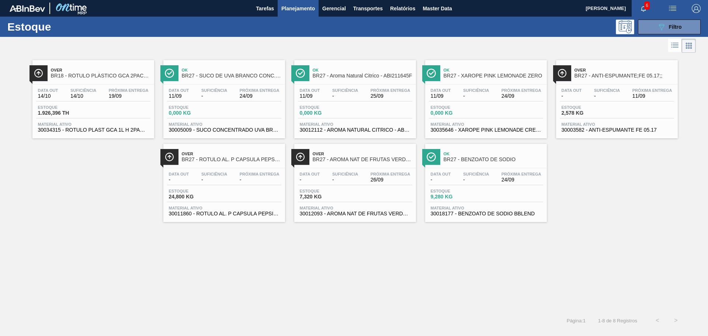
click at [95, 90] on span "Suficiência" at bounding box center [83, 90] width 26 height 4
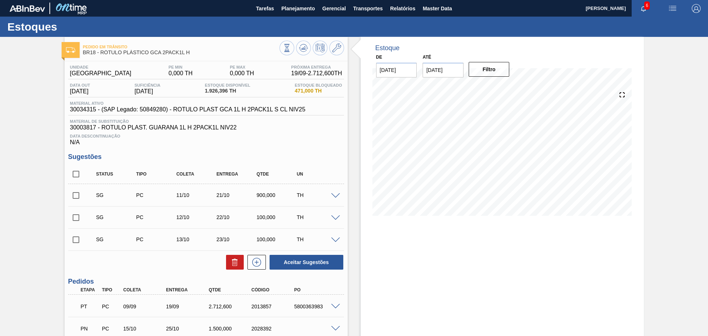
scroll to position [63, 0]
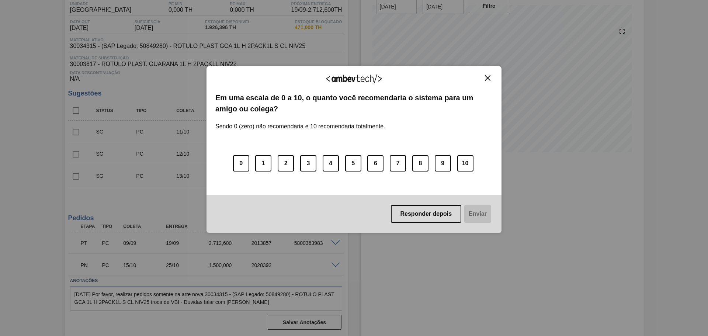
click at [485, 77] on img "Close" at bounding box center [488, 78] width 6 height 6
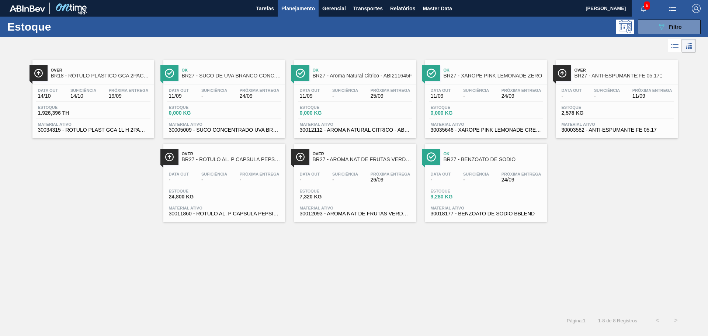
click at [231, 182] on div "Data out - Suficiência - Próxima Entrega -" at bounding box center [224, 178] width 114 height 13
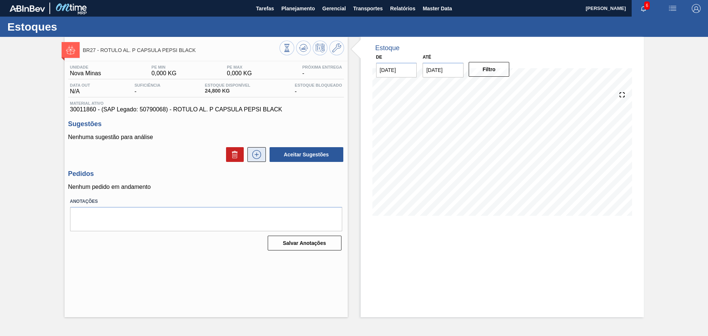
click at [263, 154] on button at bounding box center [256, 154] width 18 height 15
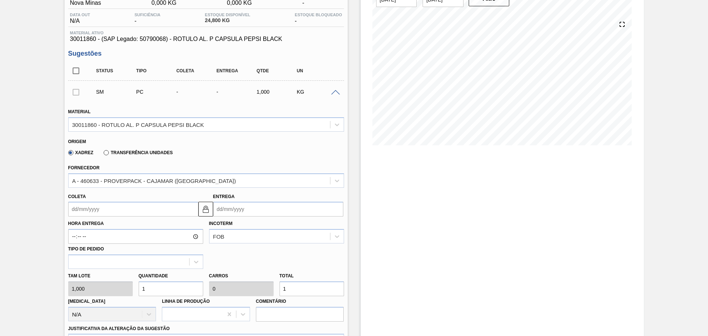
scroll to position [74, 0]
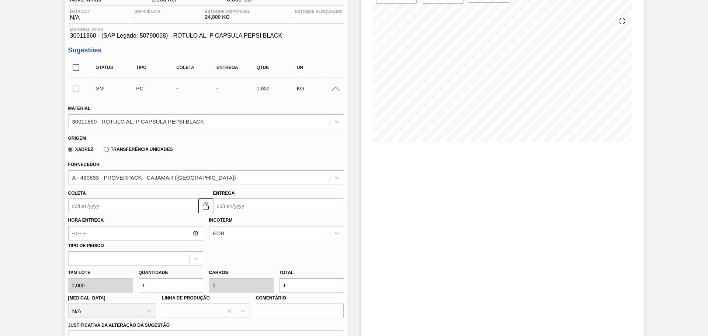
click at [164, 279] on input "1" at bounding box center [171, 285] width 64 height 15
drag, startPoint x: 169, startPoint y: 283, endPoint x: 139, endPoint y: 283, distance: 29.5
click at [139, 283] on input "1" at bounding box center [171, 285] width 64 height 15
type input "10"
type input "0,005"
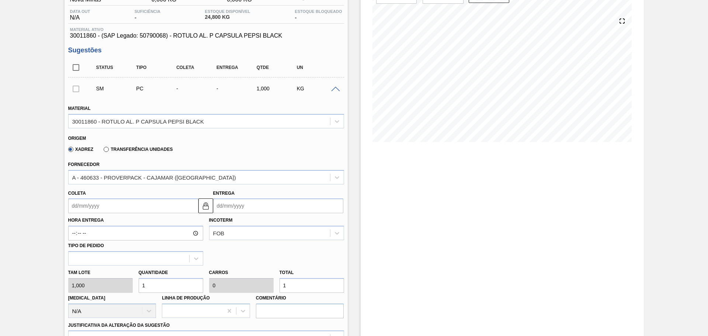
type input "10"
type input "100"
type input "0,05"
type input "100"
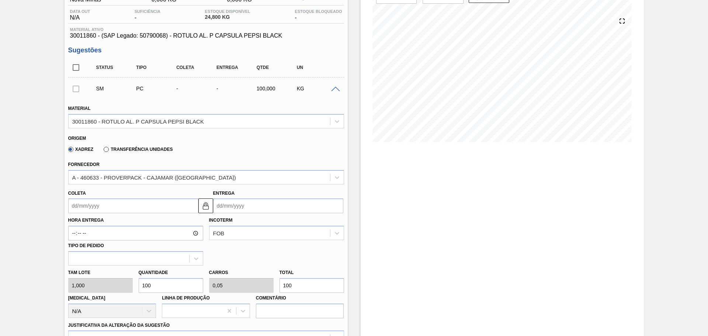
click at [175, 203] on input "Coleta" at bounding box center [133, 205] width 130 height 15
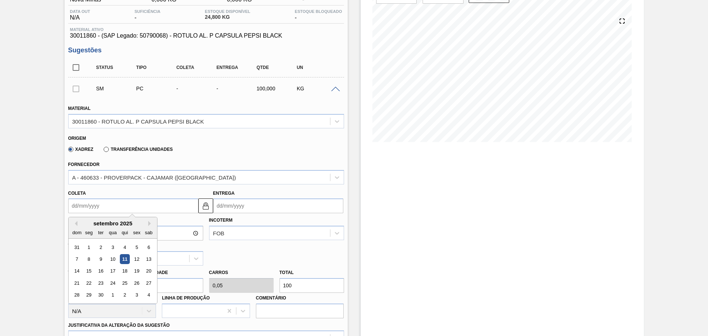
click at [147, 223] on div "setembro 2025" at bounding box center [113, 223] width 88 height 6
click at [149, 224] on button "Next Month" at bounding box center [150, 223] width 5 height 5
click at [111, 259] on div "8" at bounding box center [113, 259] width 10 height 10
type input "[DATE]"
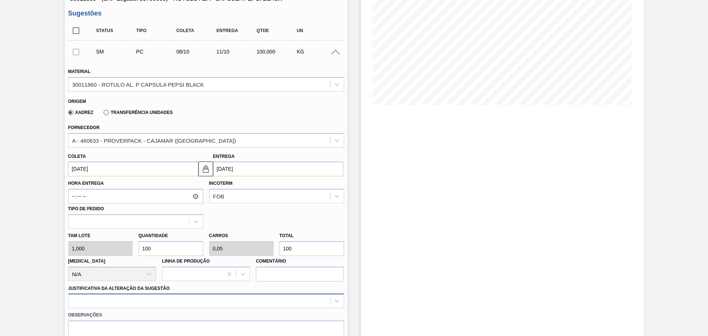
click at [156, 295] on div at bounding box center [206, 300] width 276 height 14
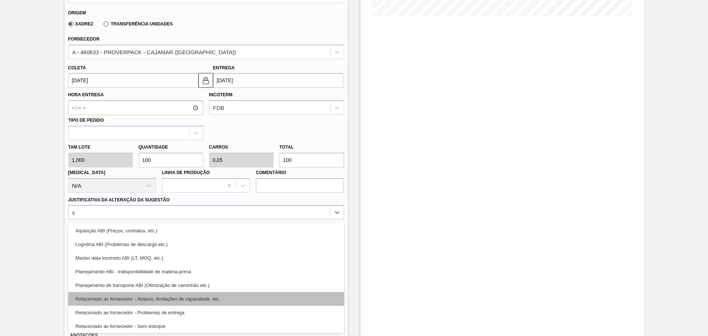
type Sugestão "se"
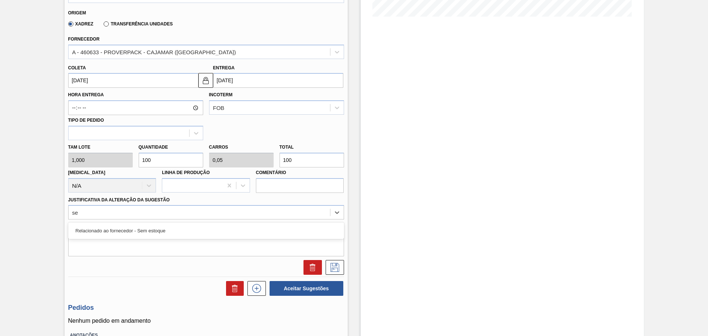
drag, startPoint x: 159, startPoint y: 233, endPoint x: 168, endPoint y: 233, distance: 8.5
click at [160, 233] on div "Relacionado ao fornecedor - Sem estoque" at bounding box center [206, 231] width 276 height 14
click at [239, 242] on textarea at bounding box center [206, 244] width 276 height 24
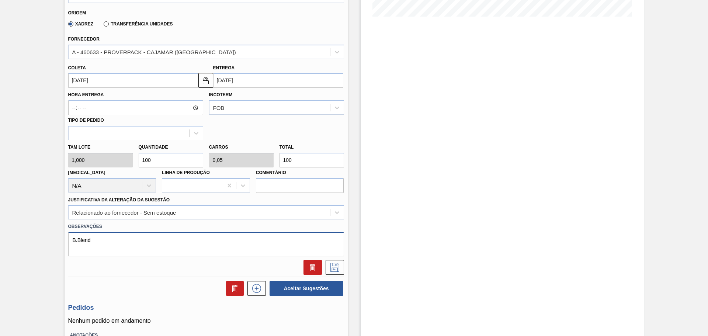
scroll to position [162, 0]
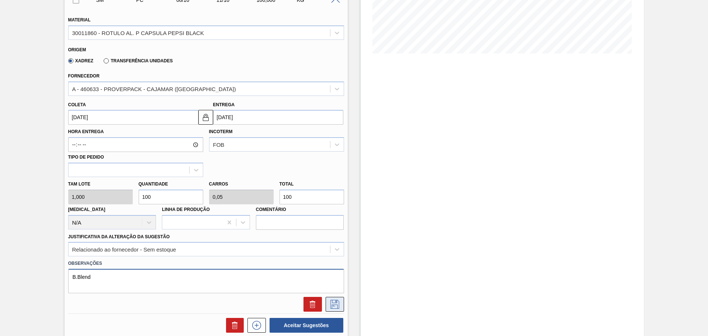
type textarea "B.Blend"
click at [331, 304] on icon at bounding box center [335, 304] width 12 height 9
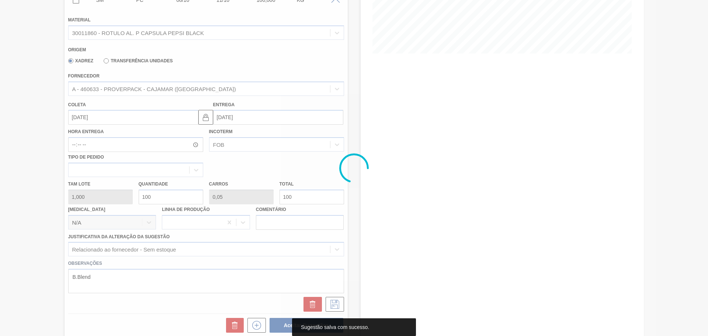
scroll to position [0, 0]
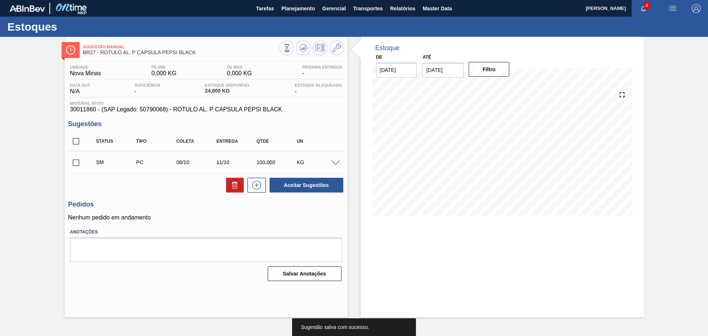
click at [75, 161] on input "checkbox" at bounding box center [75, 162] width 15 height 15
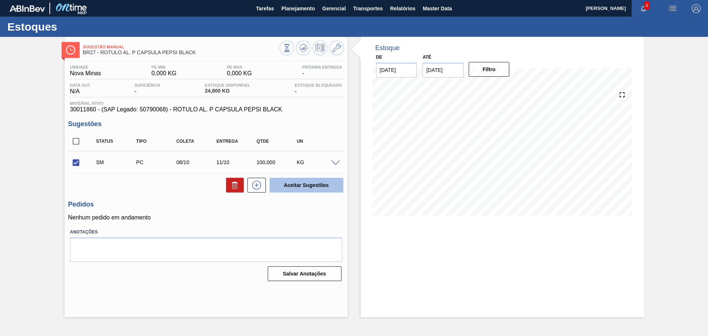
click at [326, 184] on button "Aceitar Sugestões" at bounding box center [306, 185] width 74 height 15
checkbox input "false"
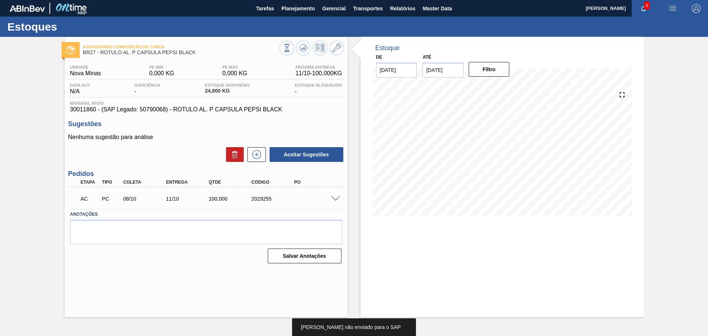
click at [258, 200] on div "2029255" at bounding box center [274, 199] width 48 height 6
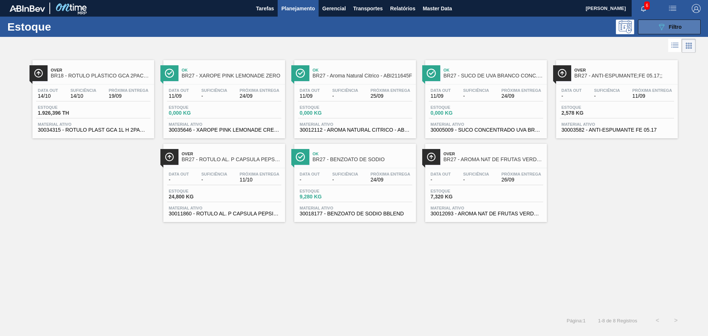
click at [686, 24] on button "089F7B8B-B2A5-4AFE-B5C0-19BA573D28AC Filtro" at bounding box center [669, 27] width 63 height 15
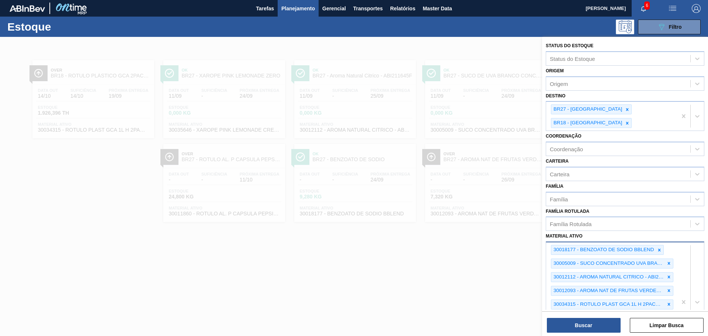
click at [664, 305] on div "30018177 - BENZOATO DE SODIO BBLEND 30005009 - SUCO CONCENTRADO UVA BRANCA 68B …" at bounding box center [624, 301] width 158 height 121
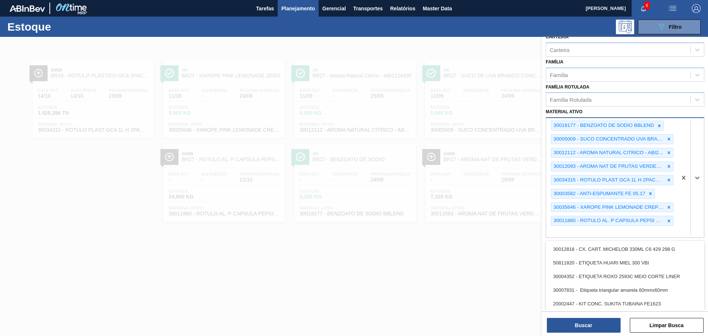
click at [642, 221] on div "30018177 - BENZOATO DE SODIO BBLEND 30005009 - SUCO CONCENTRADO UVA BRANCA 68B …" at bounding box center [611, 177] width 131 height 119
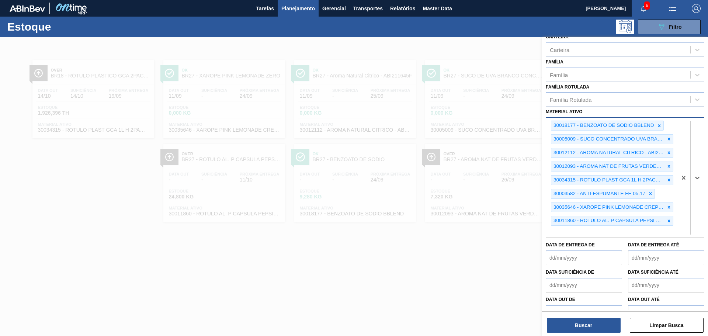
paste ativo "30029421"
type ativo "30029421"
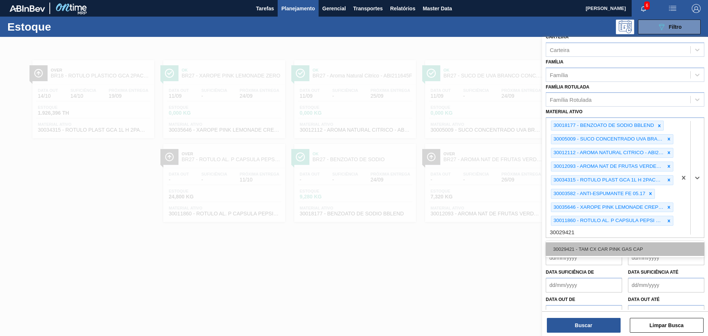
click at [594, 242] on div "30029421 - TAM CX CAR PINK GAS CAP" at bounding box center [624, 249] width 158 height 14
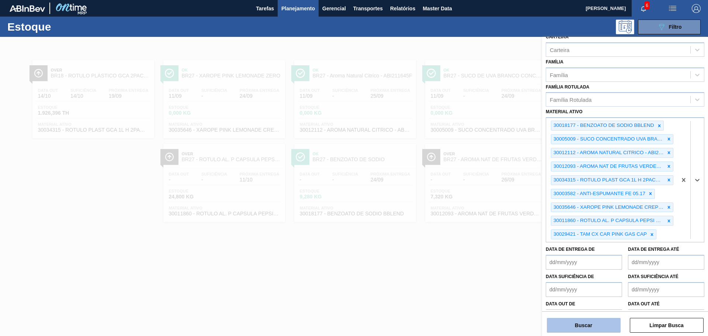
click at [592, 320] on button "Buscar" at bounding box center [584, 325] width 74 height 15
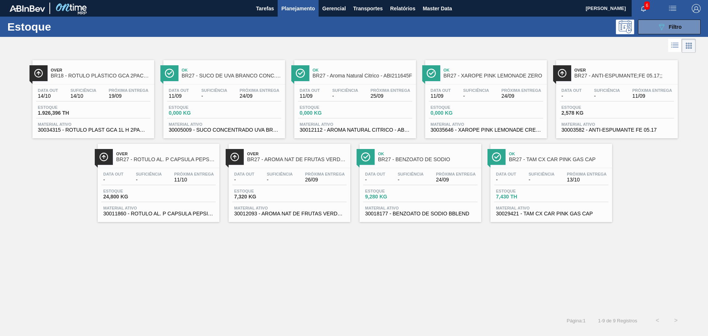
click at [534, 174] on span "Suficiência" at bounding box center [541, 174] width 26 height 4
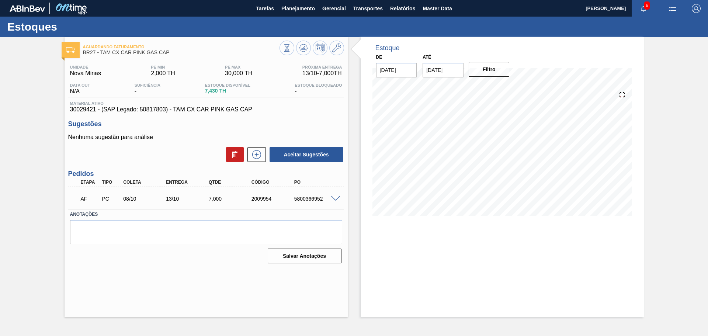
click at [309, 194] on div "AF PC 08/10 13/10 7,000 2009954 5800366952" at bounding box center [204, 198] width 256 height 15
click at [297, 8] on span "Planejamento" at bounding box center [298, 8] width 34 height 9
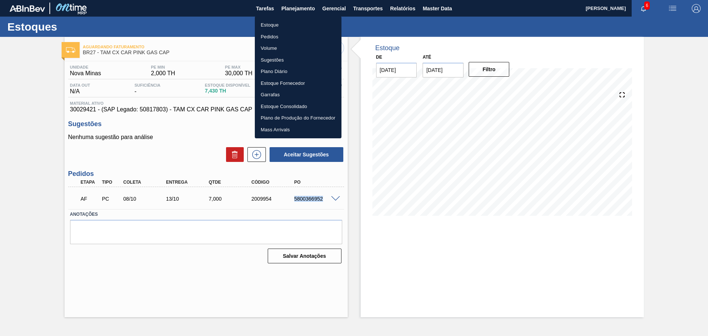
click at [286, 25] on li "Estoque" at bounding box center [298, 25] width 87 height 12
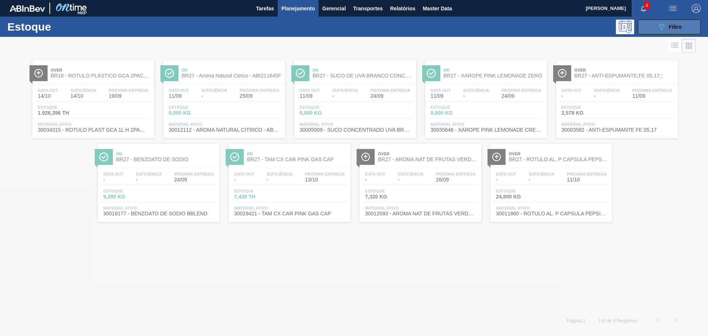
click at [672, 31] on button "089F7B8B-B2A5-4AFE-B5C0-19BA573D28AC Filtro" at bounding box center [669, 27] width 63 height 15
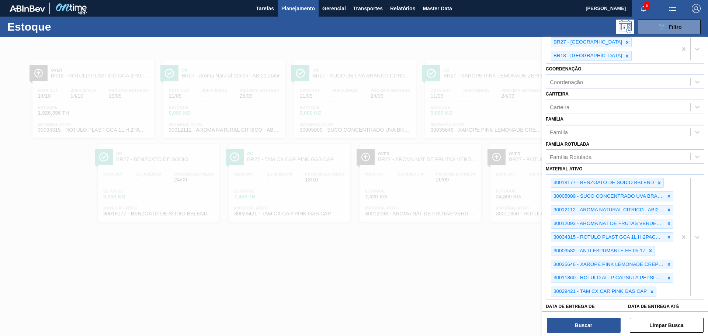
scroll to position [129, 0]
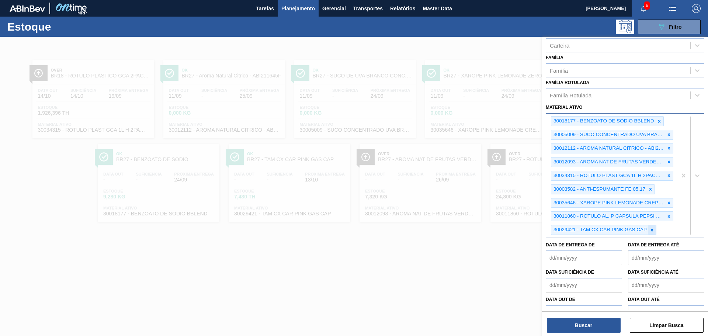
click at [652, 227] on icon at bounding box center [651, 229] width 5 height 5
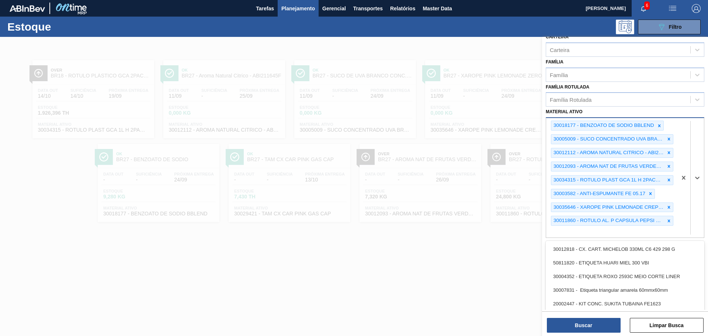
click at [637, 219] on div "30018177 - BENZOATO DE SODIO BBLEND 30005009 - SUCO CONCENTRADO UVA BRANCA 68B …" at bounding box center [611, 177] width 131 height 119
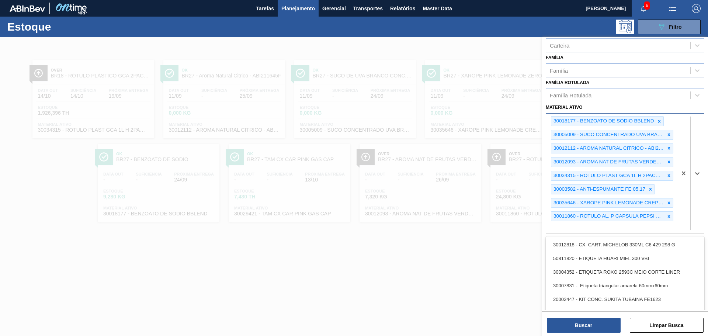
paste ativo "30017498"
type ativo "30017498"
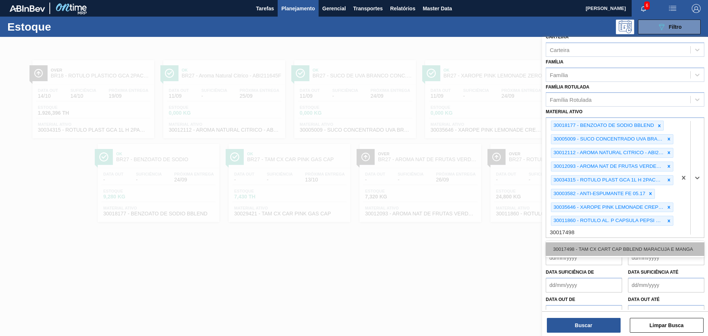
click at [587, 242] on div "30017498 - TAM CX CART CAP BBLEND MARACUJA E MANGA" at bounding box center [624, 249] width 158 height 14
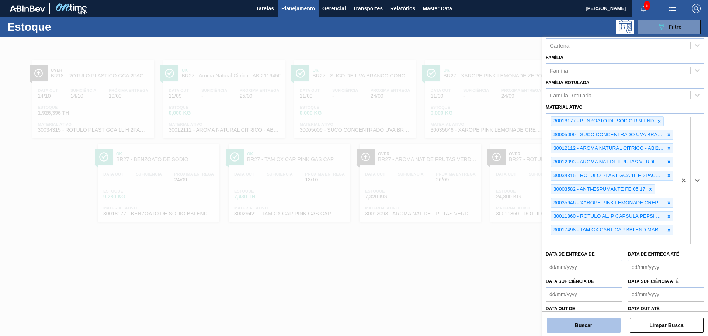
click at [585, 325] on button "Buscar" at bounding box center [584, 325] width 74 height 15
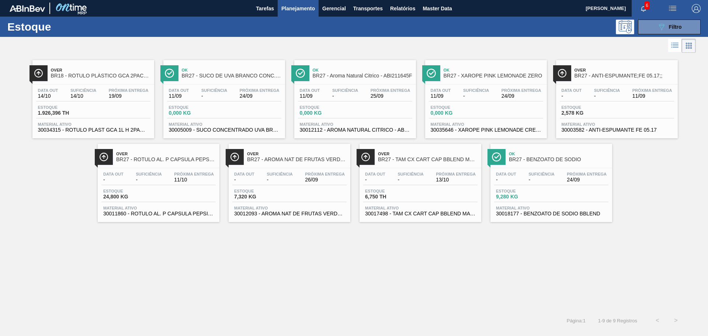
click at [416, 199] on span "6,750 TH" at bounding box center [391, 197] width 52 height 6
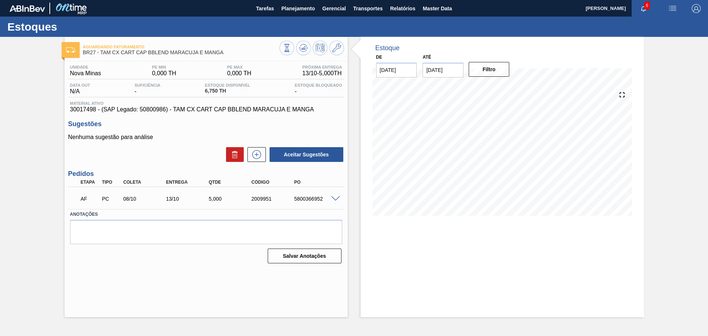
click at [313, 197] on div "5800366952" at bounding box center [316, 199] width 48 height 6
click at [313, 198] on div "5800366952" at bounding box center [316, 199] width 48 height 6
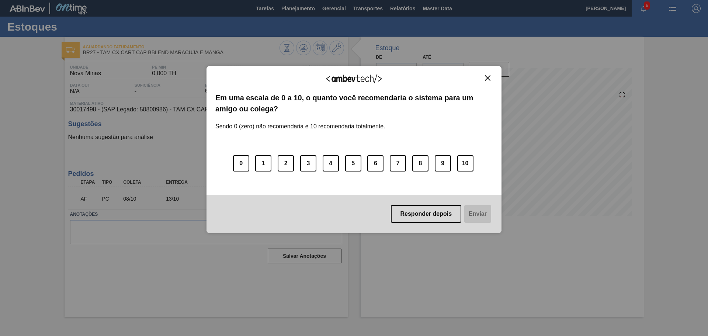
click at [486, 80] on img "Close" at bounding box center [488, 78] width 6 height 6
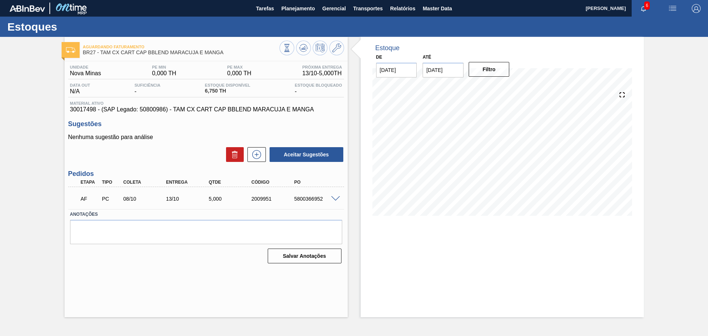
click at [256, 200] on div "2009951" at bounding box center [274, 199] width 48 height 6
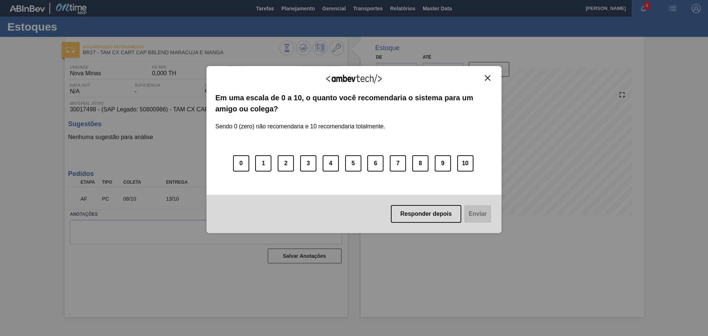
click at [486, 75] on img "Close" at bounding box center [488, 78] width 6 height 6
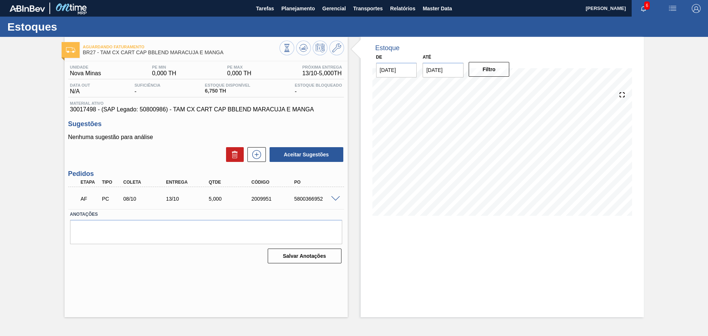
click at [134, 263] on div "Salvar Anotações" at bounding box center [206, 256] width 272 height 16
